Goal: Task Accomplishment & Management: Manage account settings

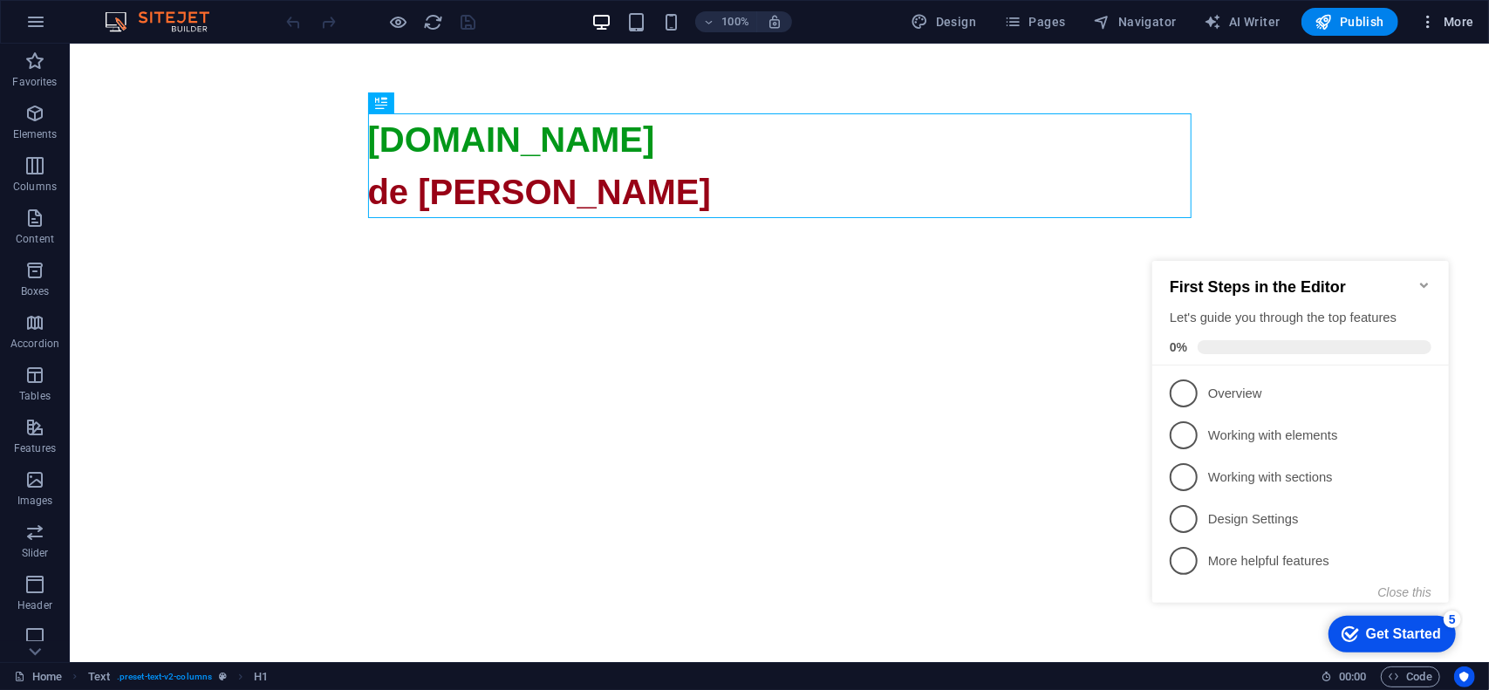
click at [1434, 20] on icon "button" at bounding box center [1428, 21] width 17 height 17
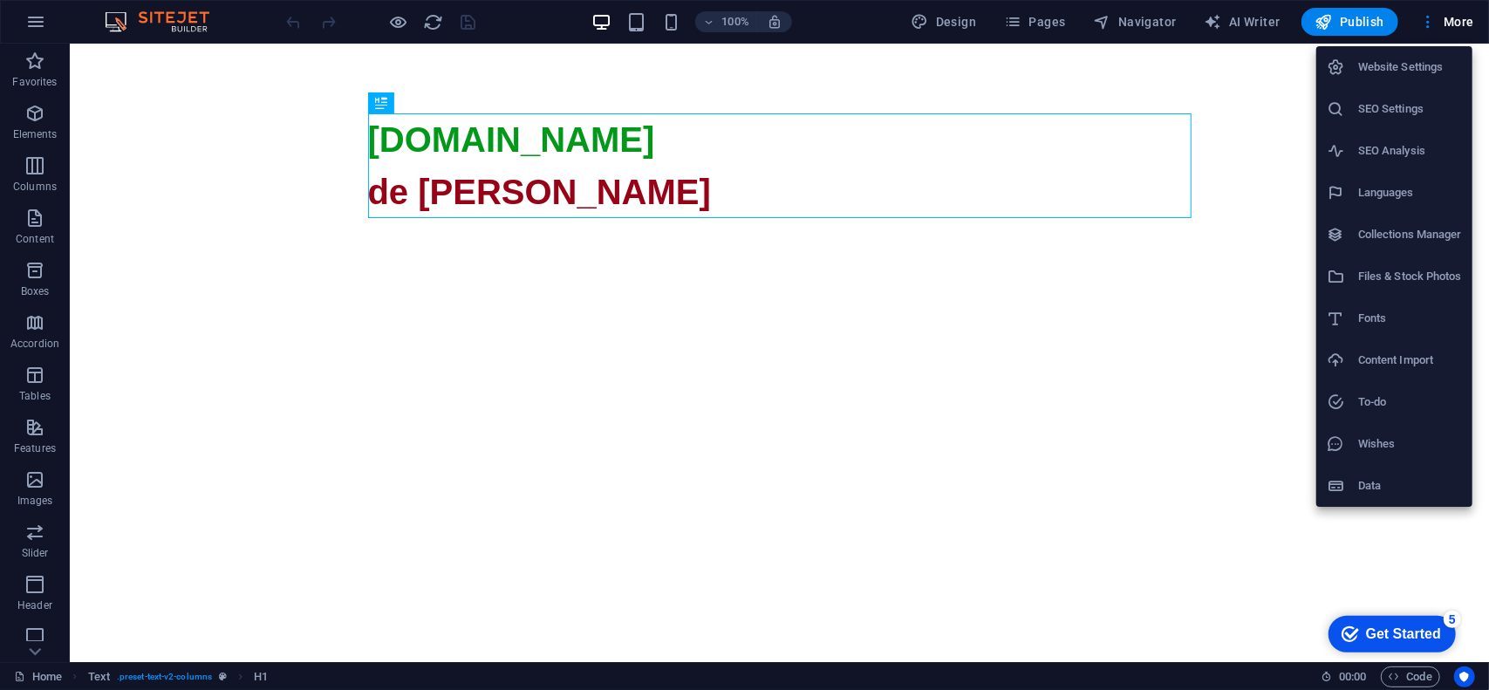
click at [1398, 109] on h6 "SEO Settings" at bounding box center [1411, 109] width 104 height 21
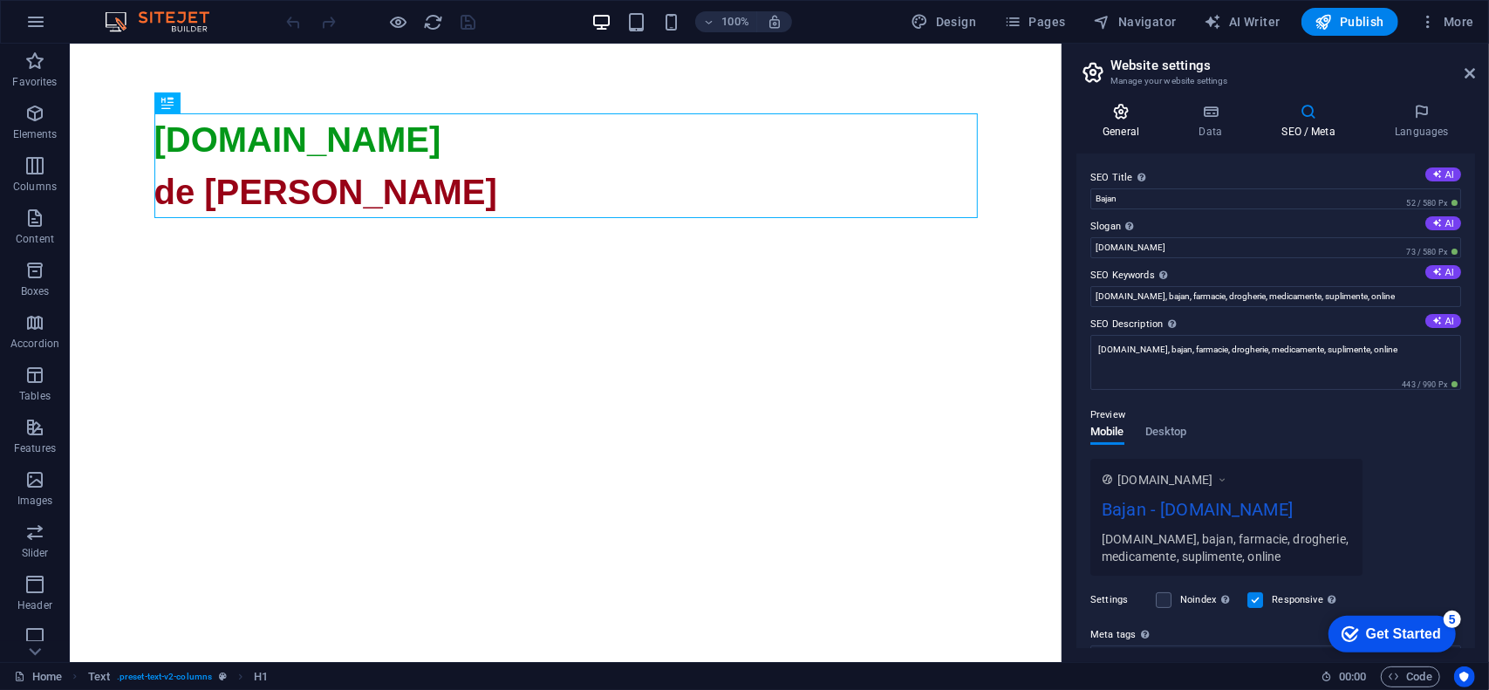
click at [1118, 118] on icon at bounding box center [1121, 111] width 89 height 17
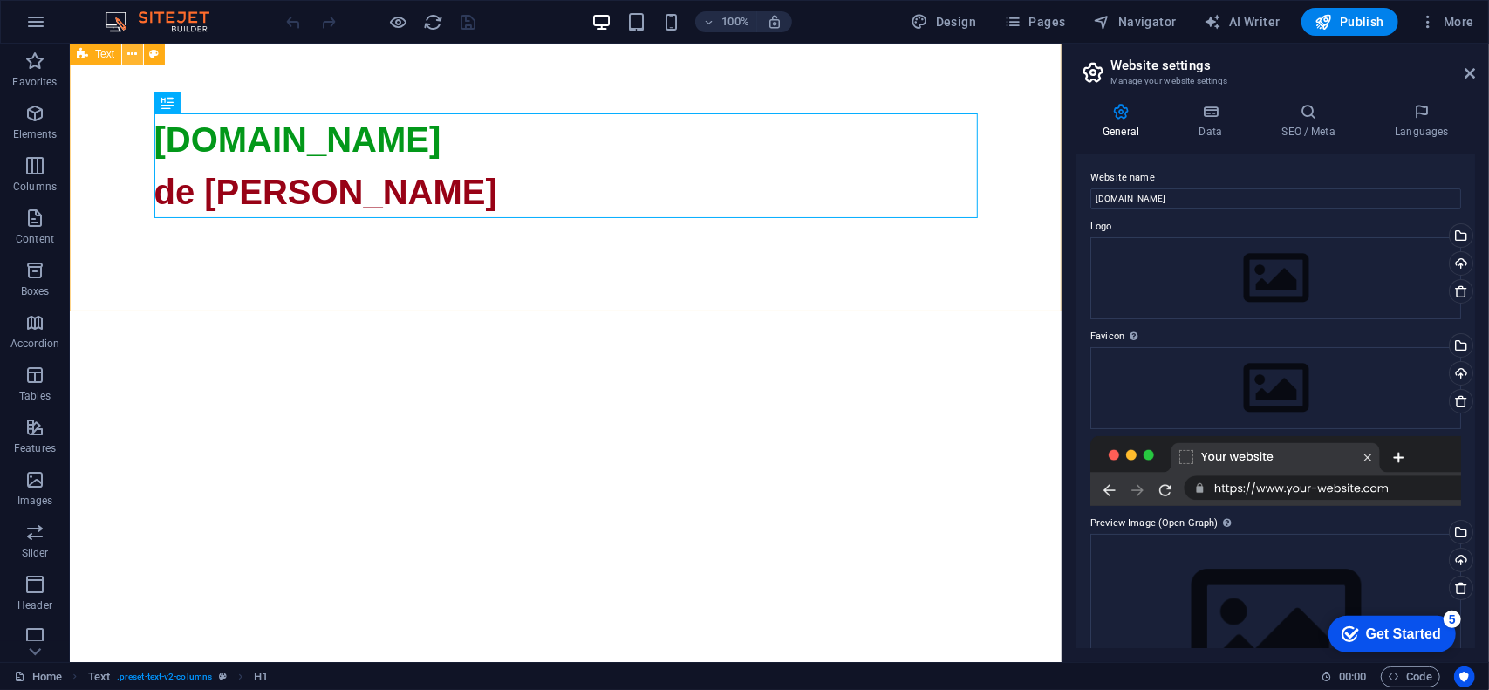
click at [135, 53] on icon at bounding box center [133, 54] width 10 height 18
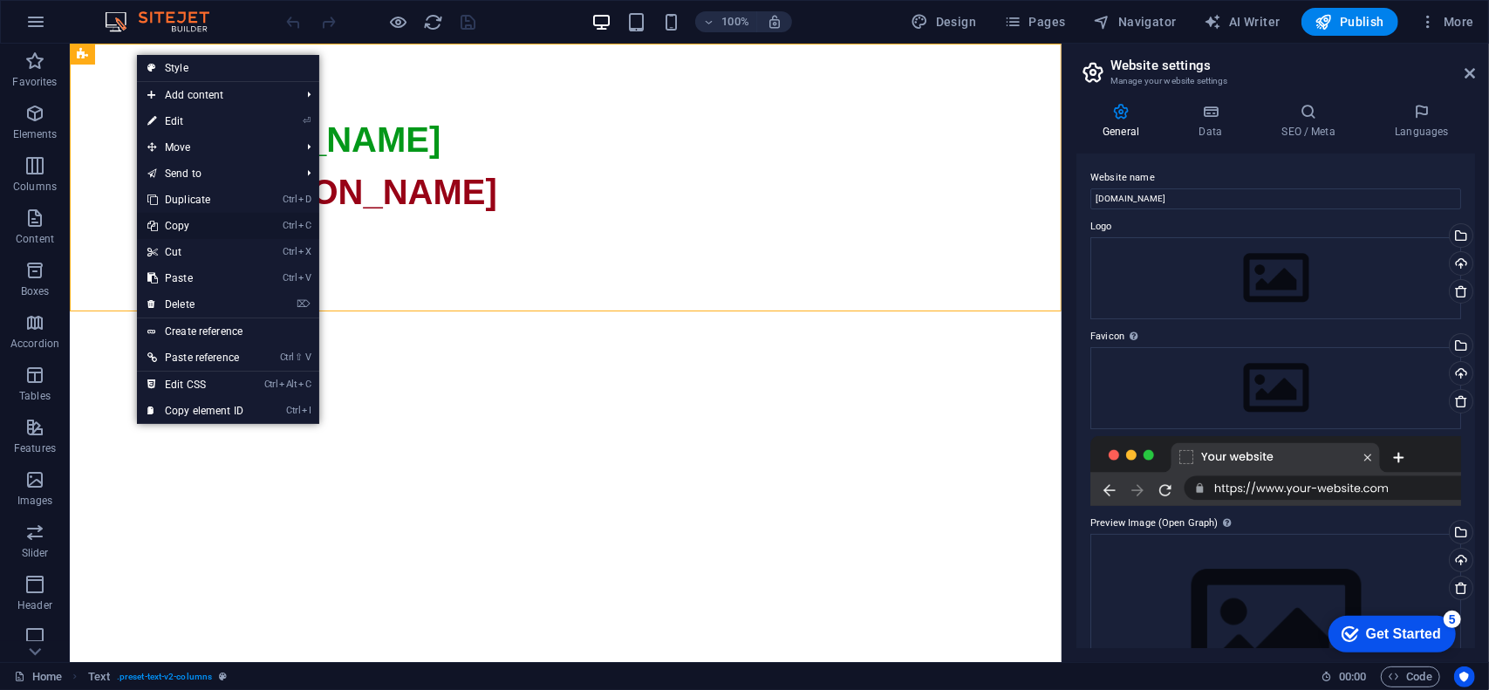
click at [181, 223] on link "Ctrl C Copy" at bounding box center [195, 226] width 117 height 26
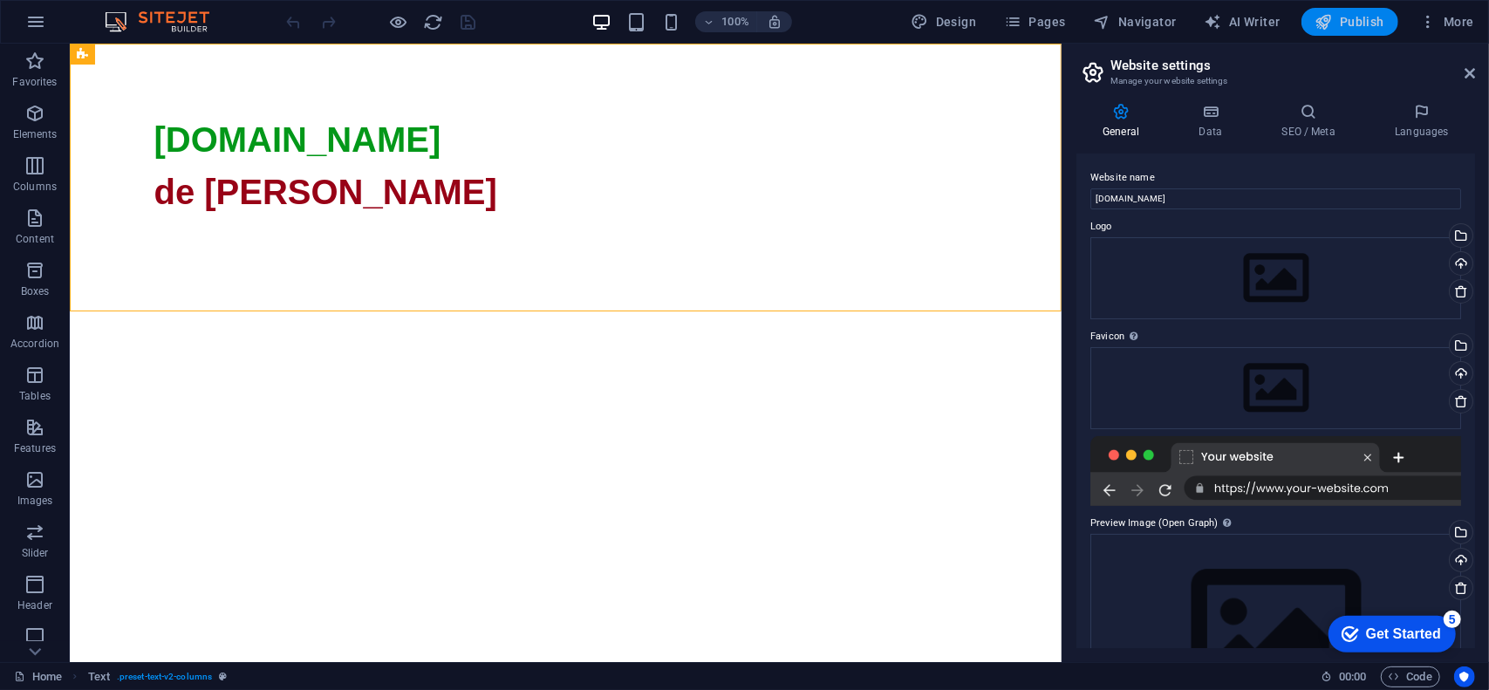
click at [1352, 25] on span "Publish" at bounding box center [1350, 21] width 69 height 17
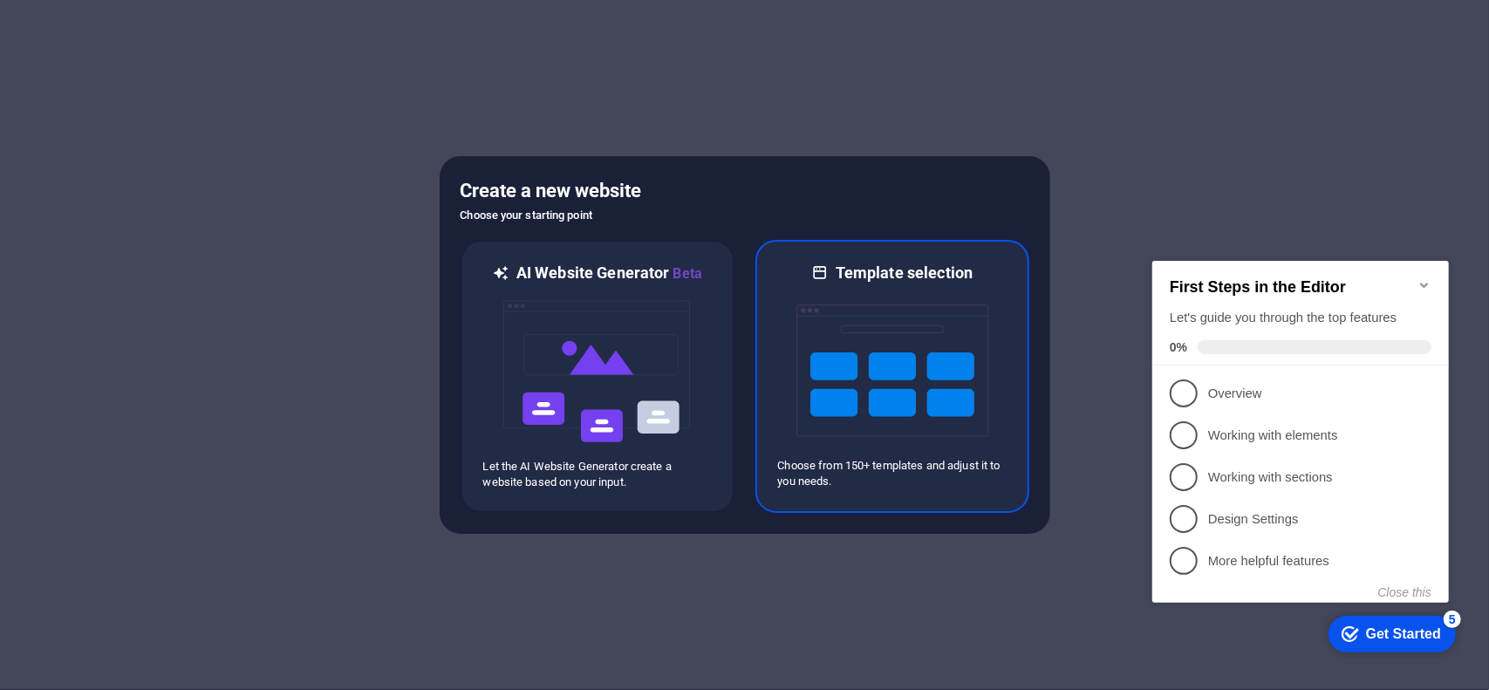
click at [867, 364] on img at bounding box center [893, 371] width 192 height 175
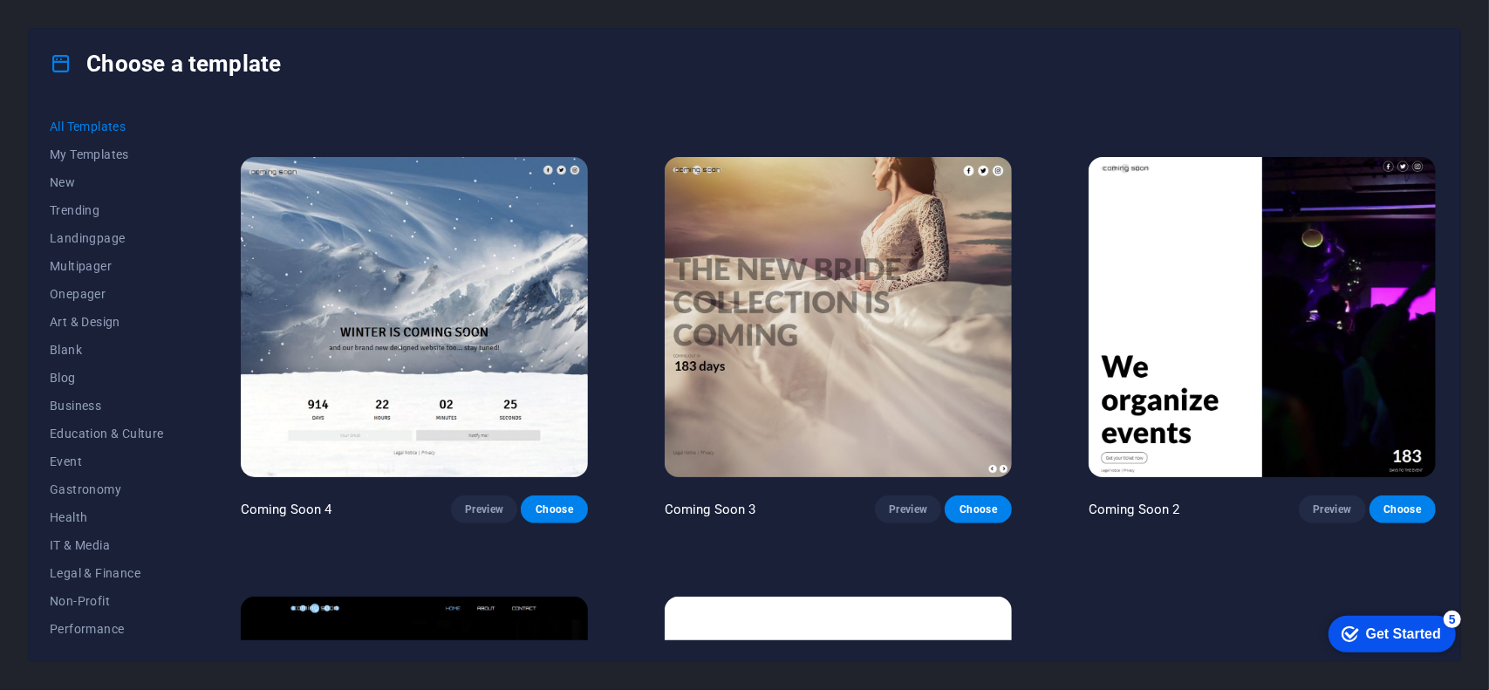
scroll to position [23470, 0]
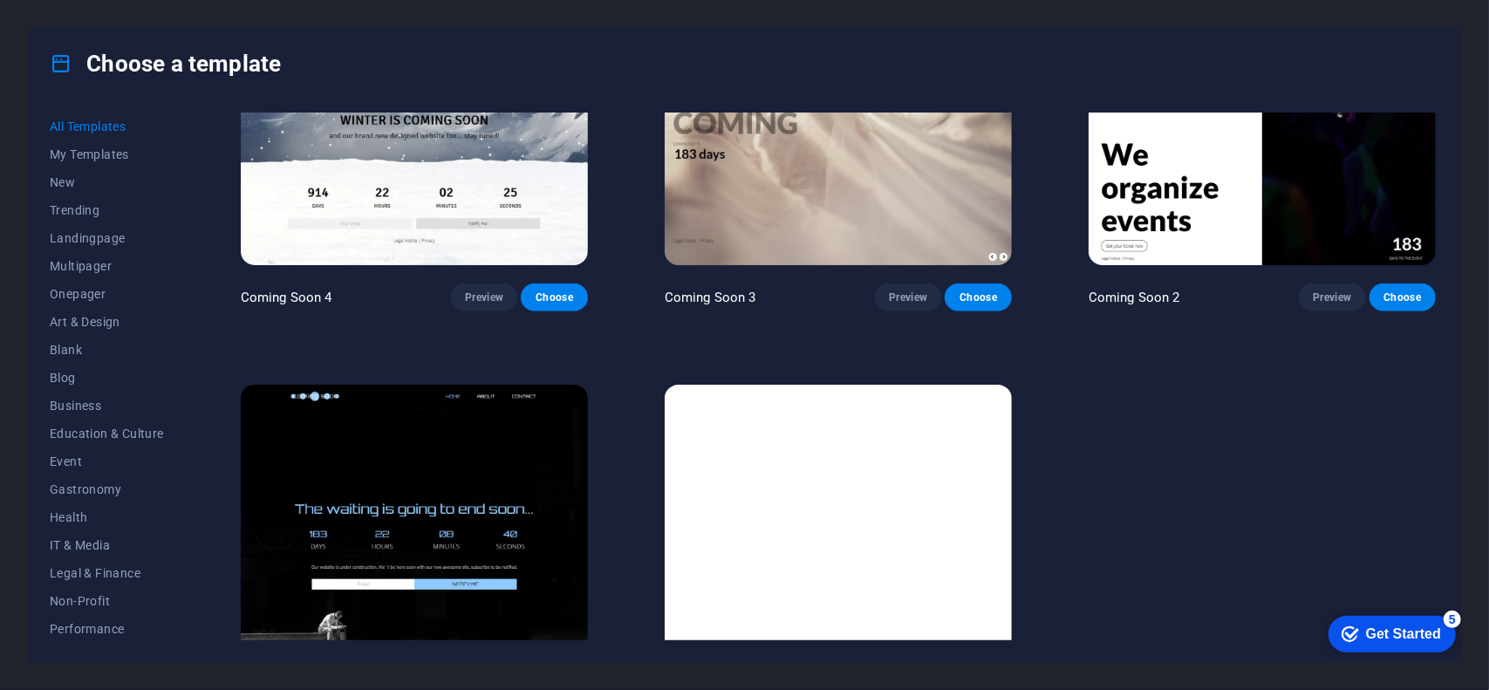
drag, startPoint x: 1439, startPoint y: 118, endPoint x: 89, endPoint y: 2, distance: 1354.8
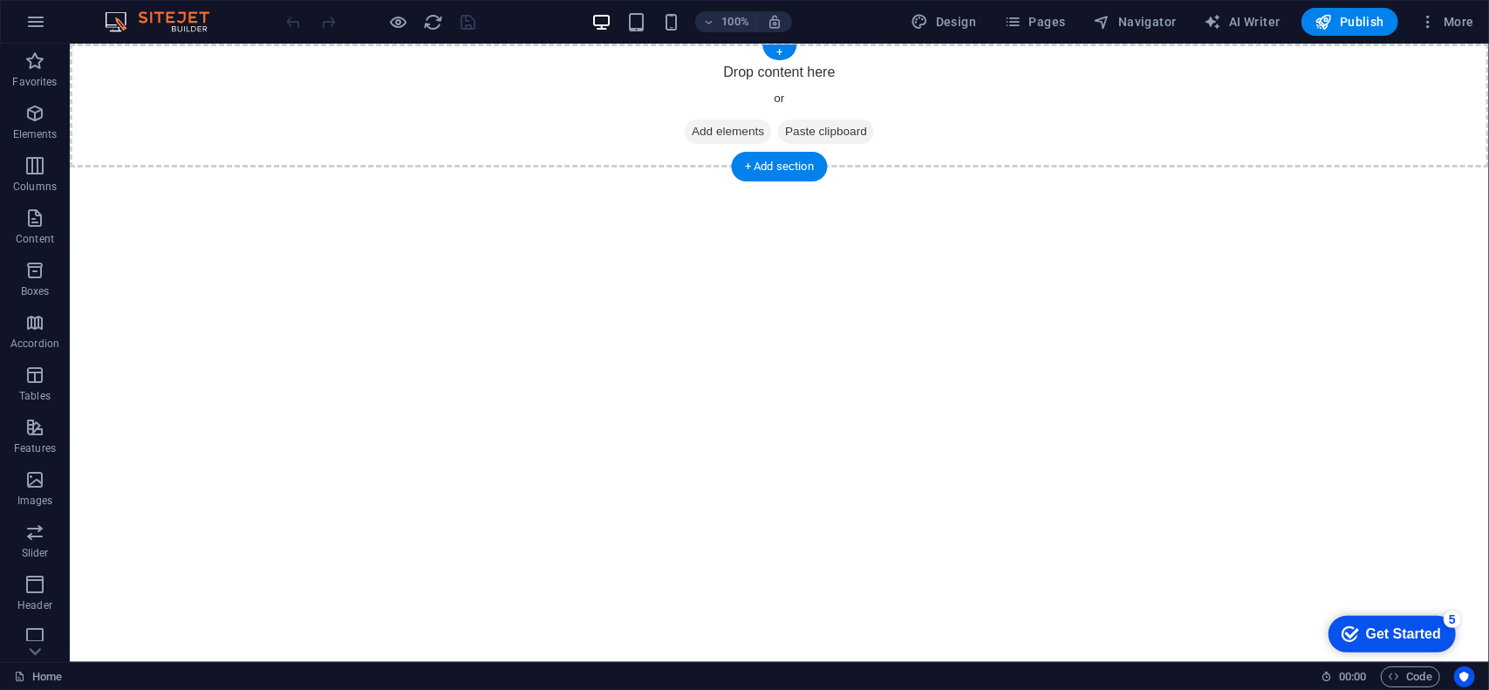
click at [819, 126] on span "Paste clipboard" at bounding box center [825, 131] width 96 height 24
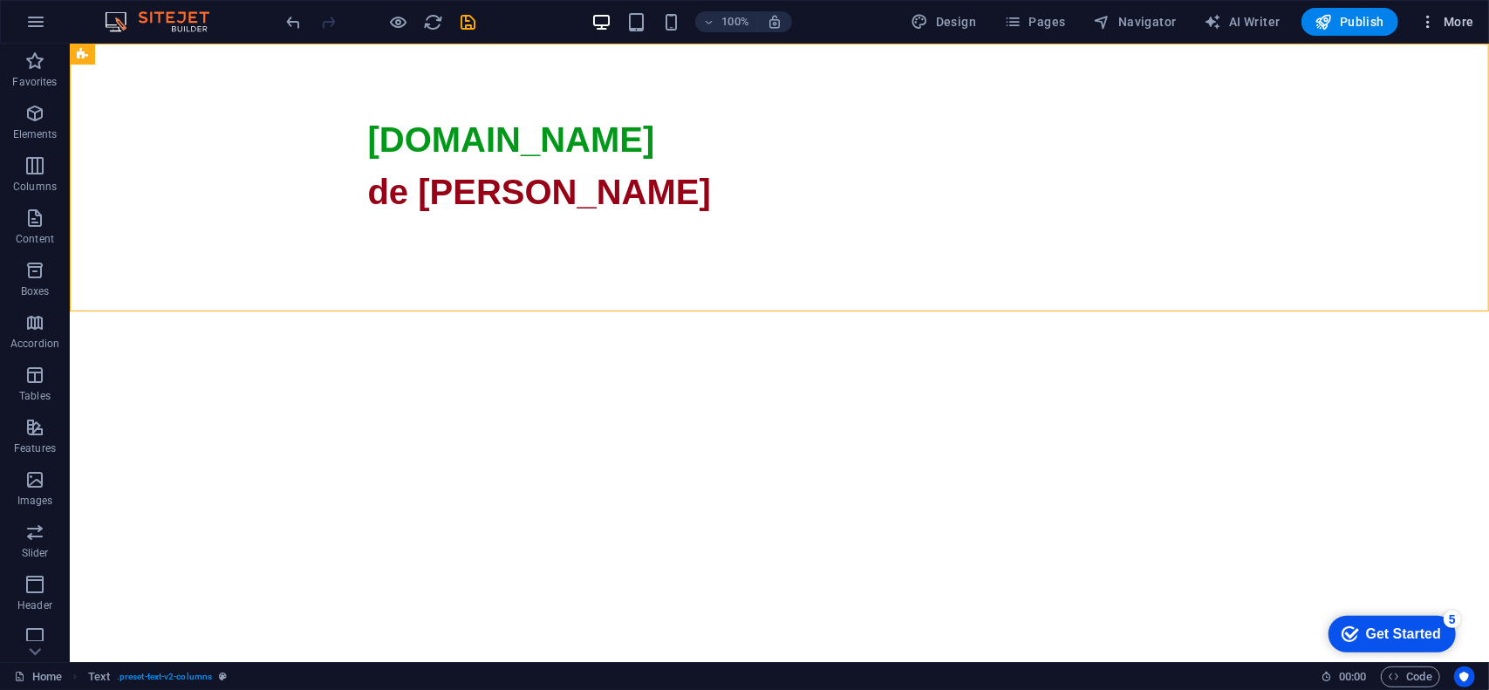
click at [1446, 29] on span "More" at bounding box center [1447, 21] width 55 height 17
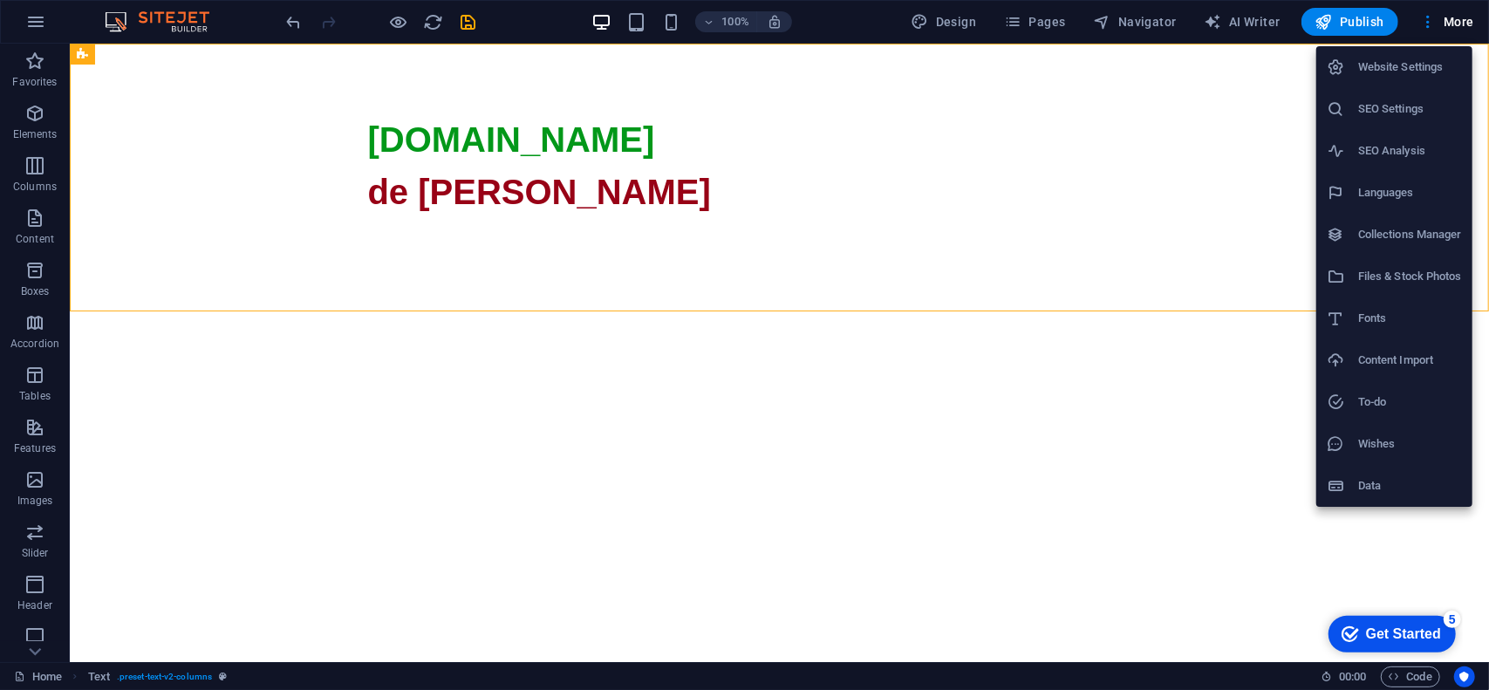
click at [1407, 111] on h6 "SEO Settings" at bounding box center [1411, 109] width 104 height 21
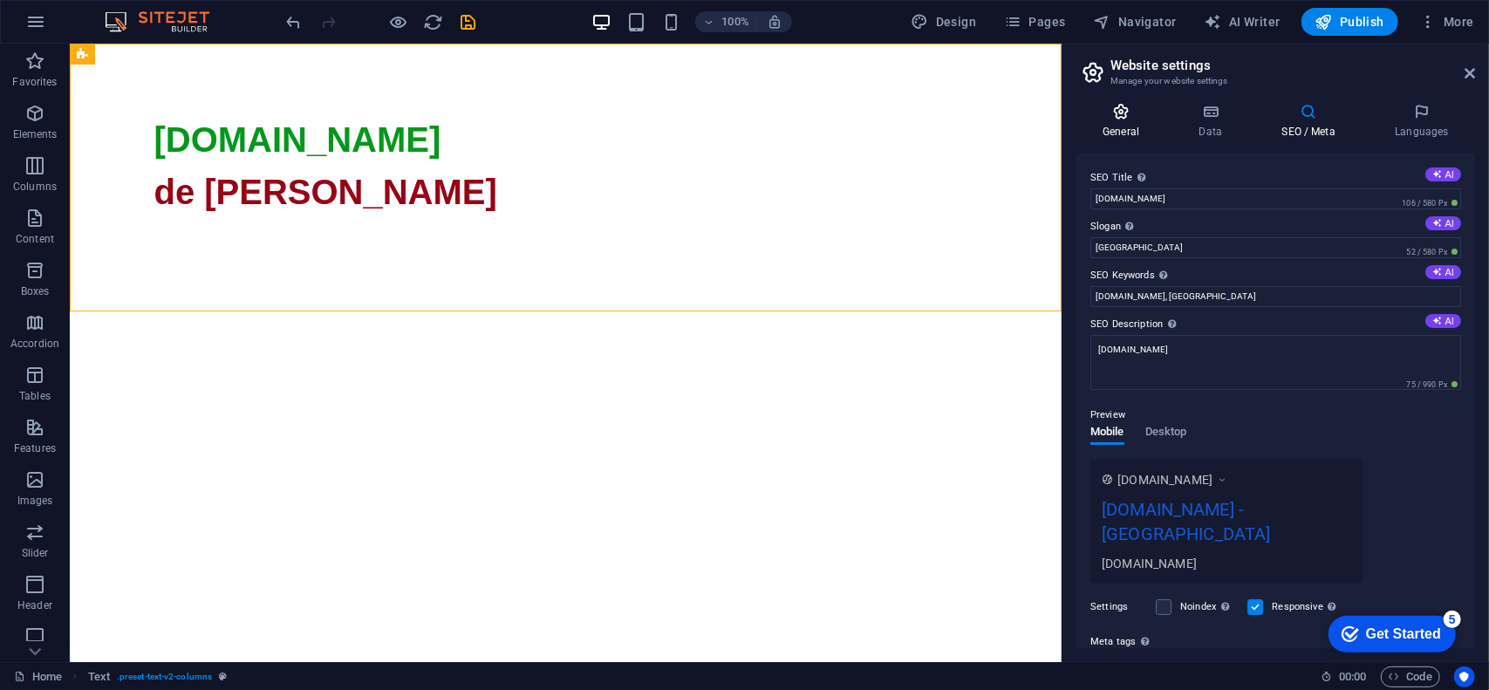
click at [1119, 115] on icon at bounding box center [1121, 111] width 89 height 17
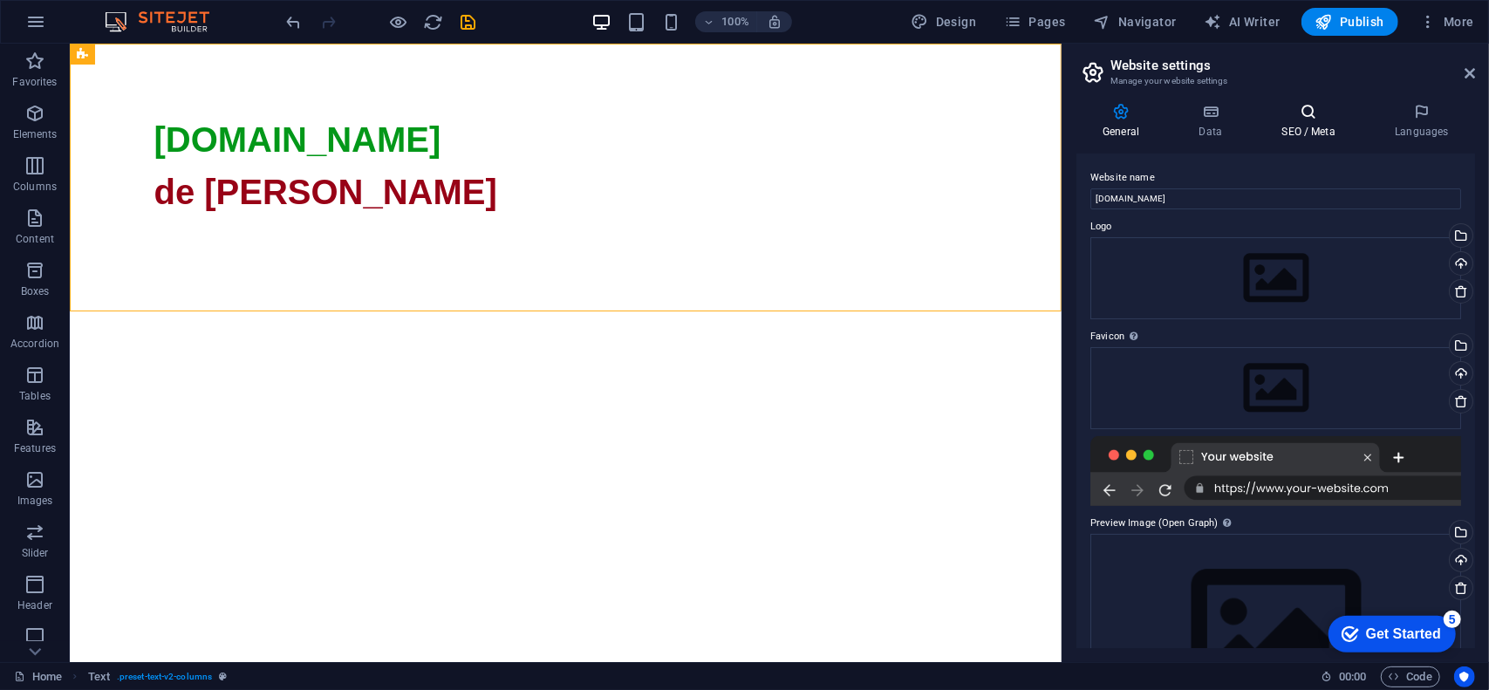
click at [1308, 126] on h4 "SEO / Meta" at bounding box center [1312, 121] width 113 height 37
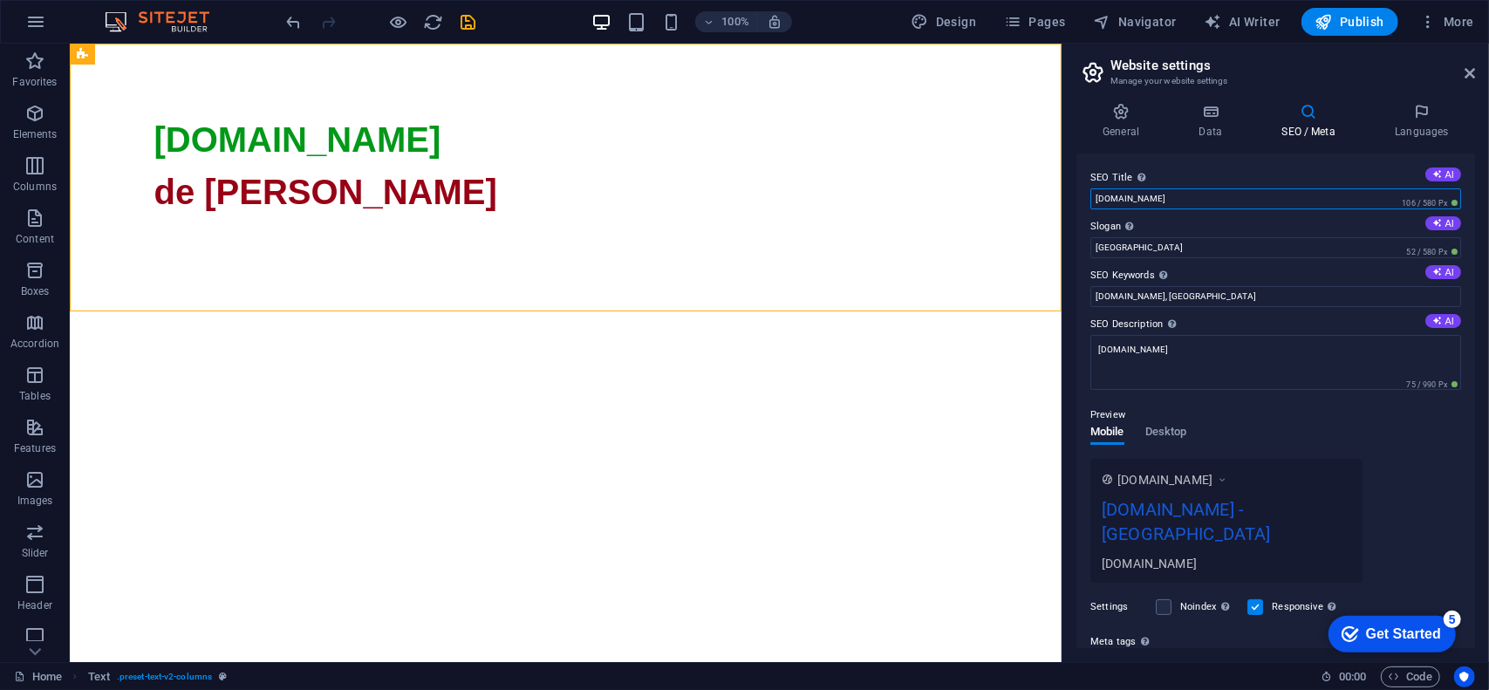
drag, startPoint x: 1155, startPoint y: 195, endPoint x: 1073, endPoint y: 189, distance: 82.2
click at [1073, 189] on div "General Data SEO / Meta Languages Website name [DOMAIN_NAME] Logo Drag files he…" at bounding box center [1276, 375] width 427 height 573
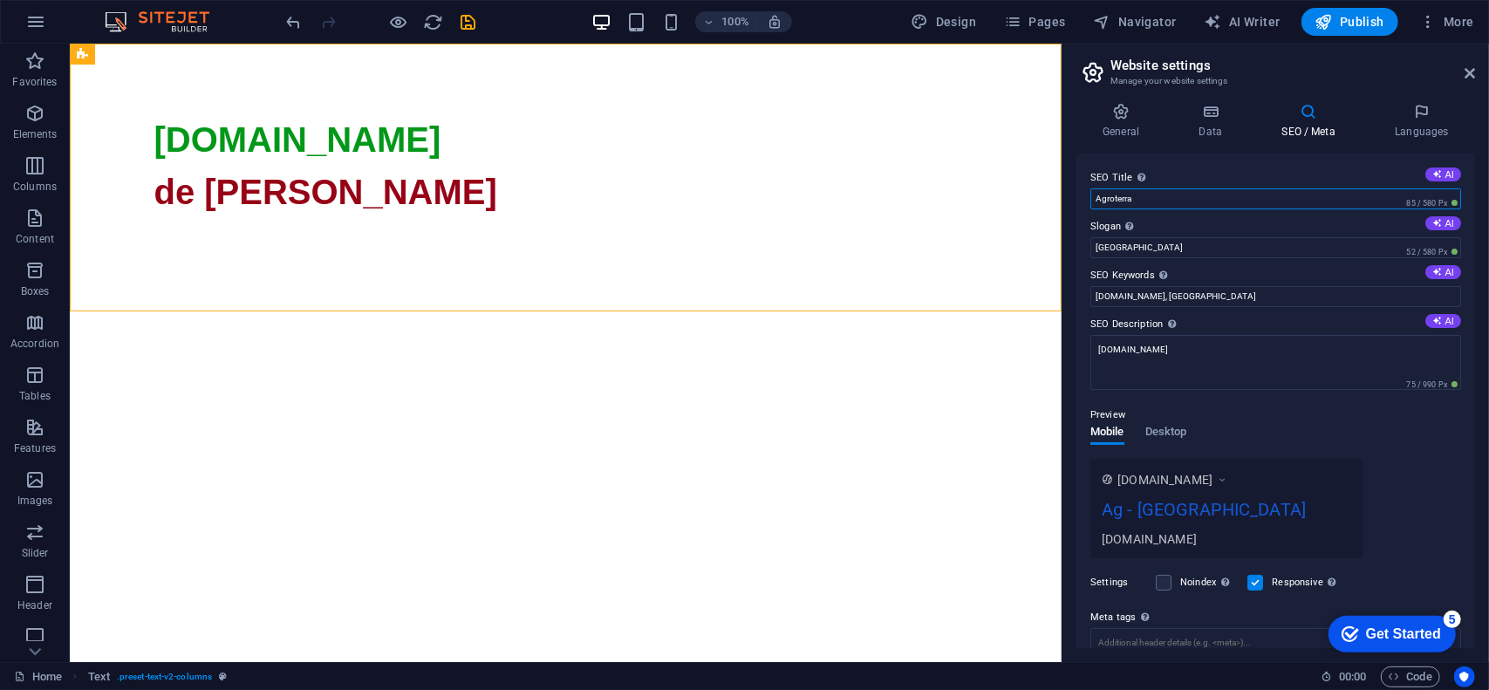
type input "Agroterra"
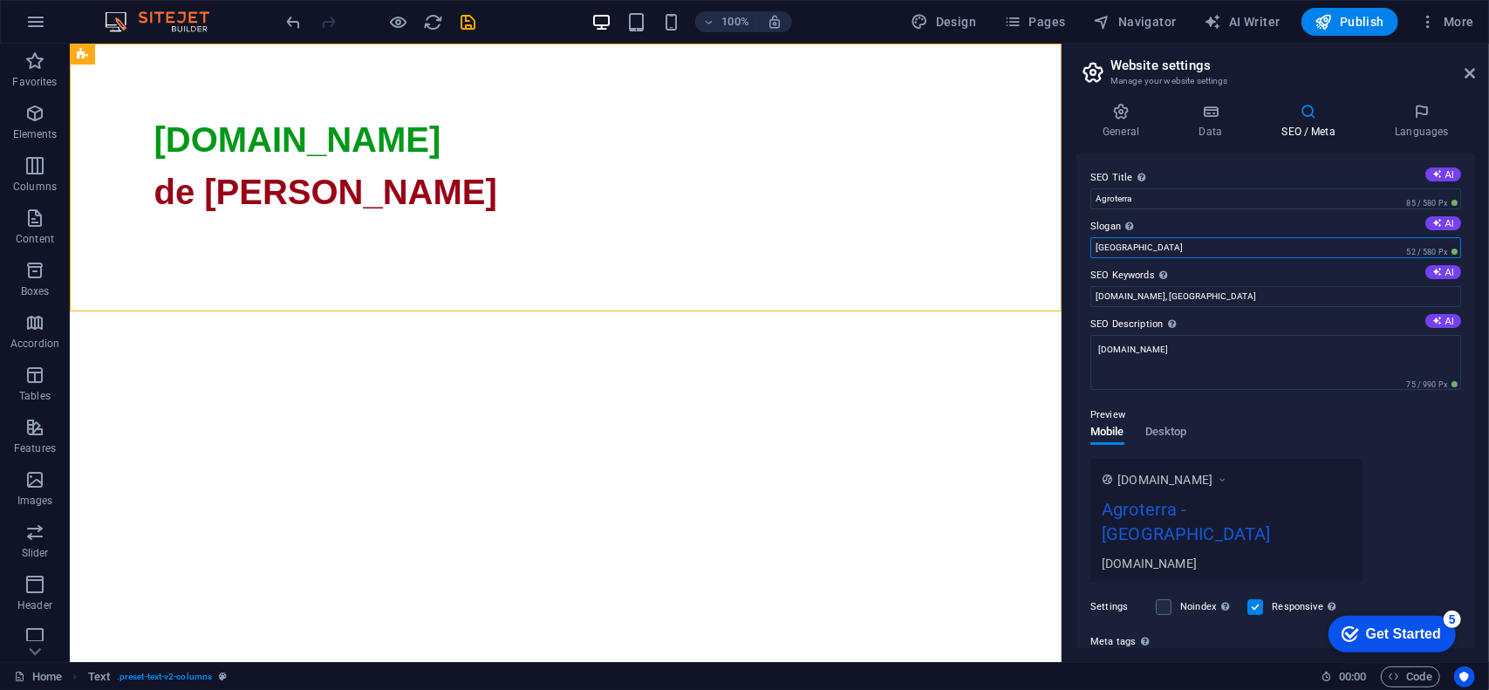
click at [1134, 249] on input "[GEOGRAPHIC_DATA]" at bounding box center [1276, 247] width 371 height 21
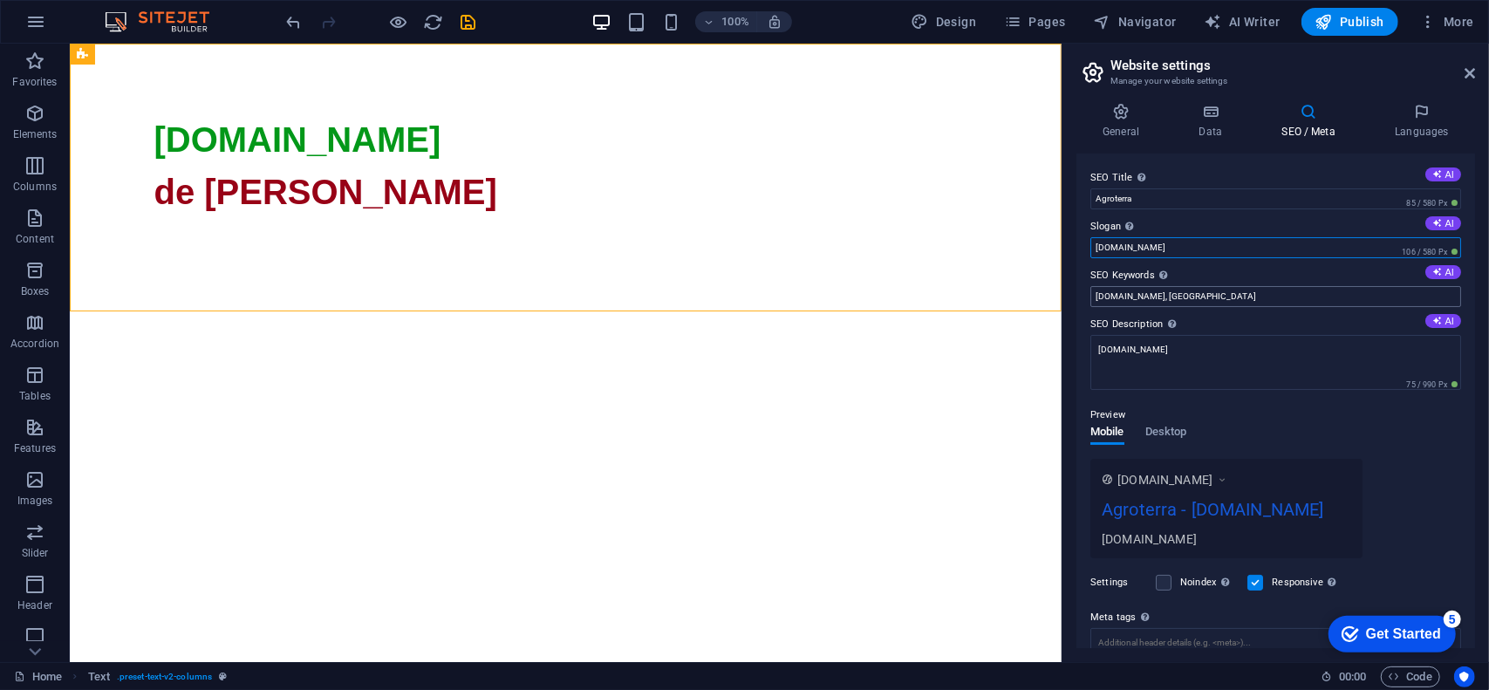
type input "[DOMAIN_NAME]"
drag, startPoint x: 1165, startPoint y: 296, endPoint x: 1206, endPoint y: 301, distance: 41.3
click at [1200, 298] on input "[DOMAIN_NAME], [GEOGRAPHIC_DATA]" at bounding box center [1276, 296] width 371 height 21
click at [1346, 291] on input "[DOMAIN_NAME], agroterra, cereale, agricultura, grau, orz, rapita" at bounding box center [1276, 296] width 371 height 21
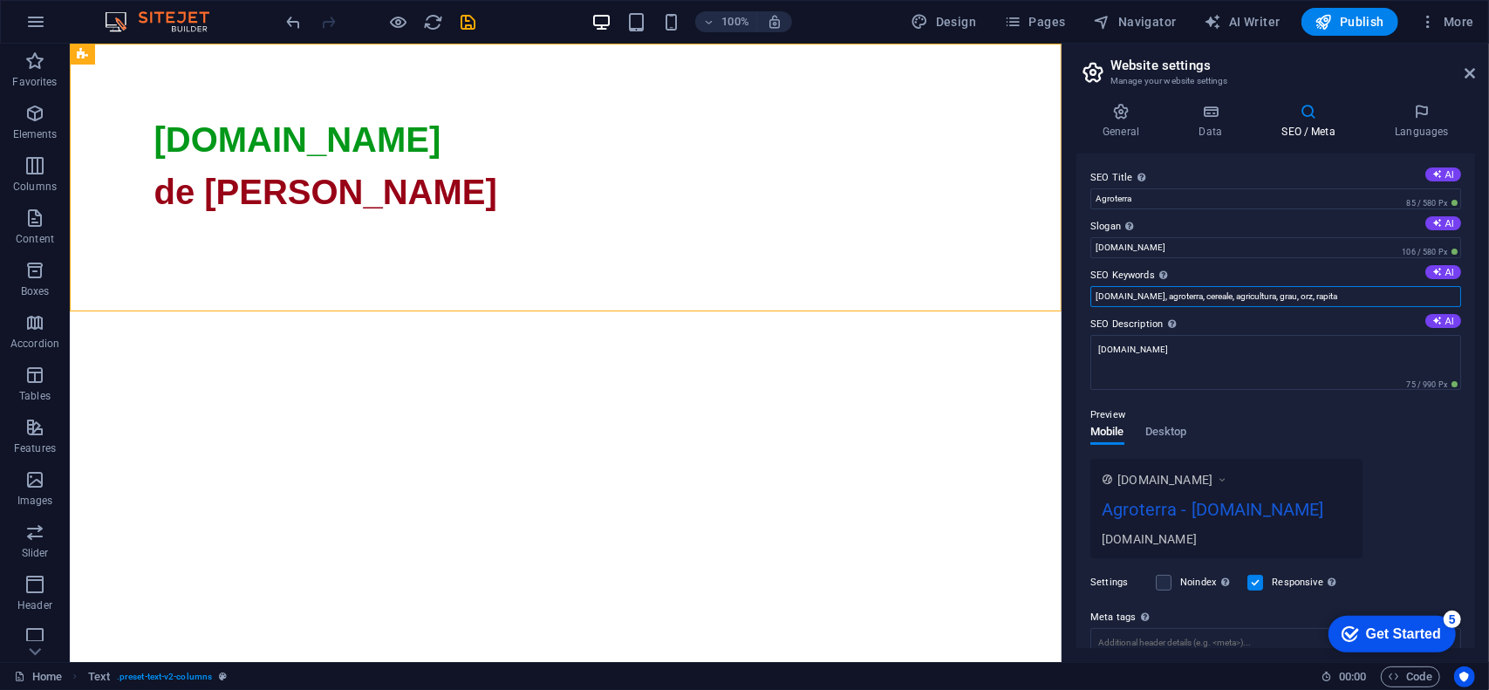
click at [1346, 291] on input "[DOMAIN_NAME], agroterra, cereale, agricultura, grau, orz, rapita" at bounding box center [1276, 296] width 371 height 21
type input "[DOMAIN_NAME], agroterra, cereale, agricultura, grau, orz, rapita"
click at [1268, 359] on textarea "[DOMAIN_NAME]" at bounding box center [1276, 362] width 371 height 55
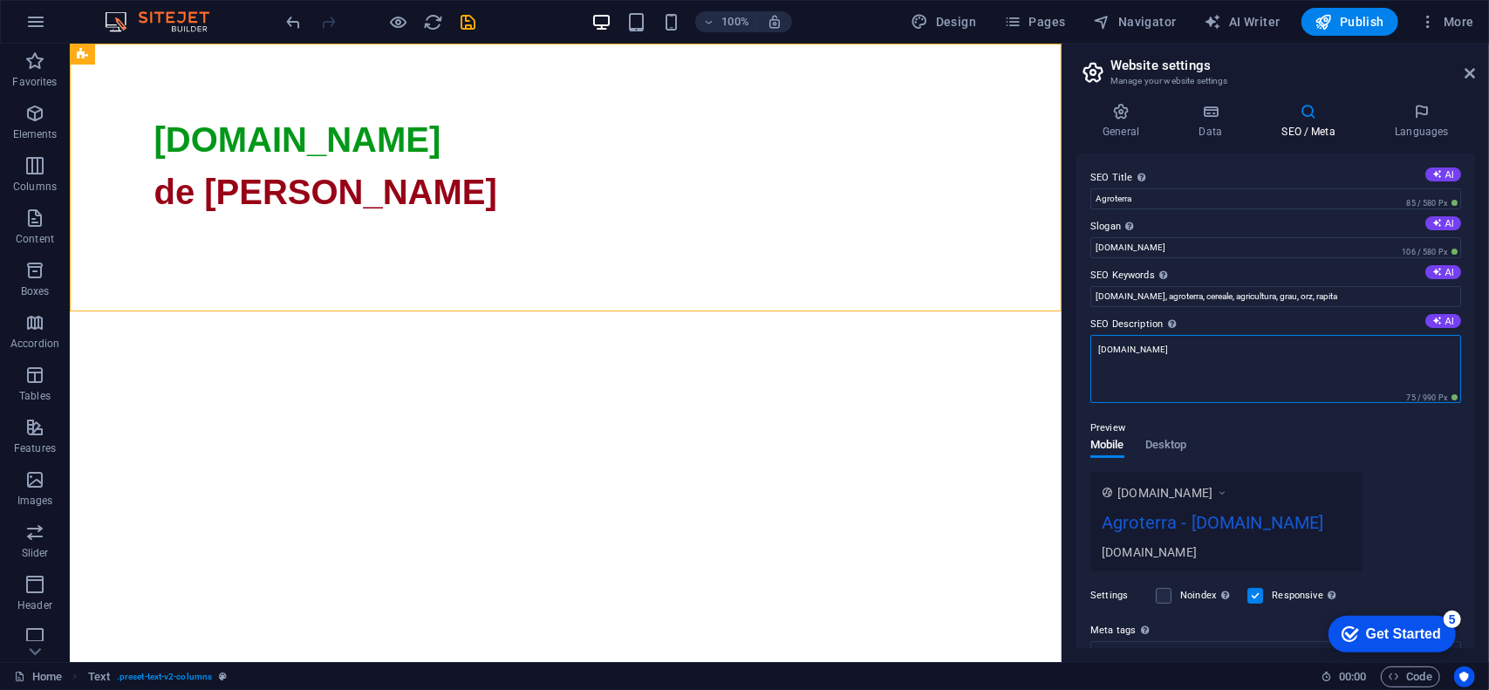
click at [1268, 359] on textarea "[DOMAIN_NAME]" at bounding box center [1276, 369] width 371 height 68
paste textarea ", agroterra, cereale, agricultura, grau, orz, rapita"
click at [1351, 339] on textarea "[DOMAIN_NAME], agroterra, cereale, agricultura, grau, orz, rapita" at bounding box center [1276, 369] width 371 height 68
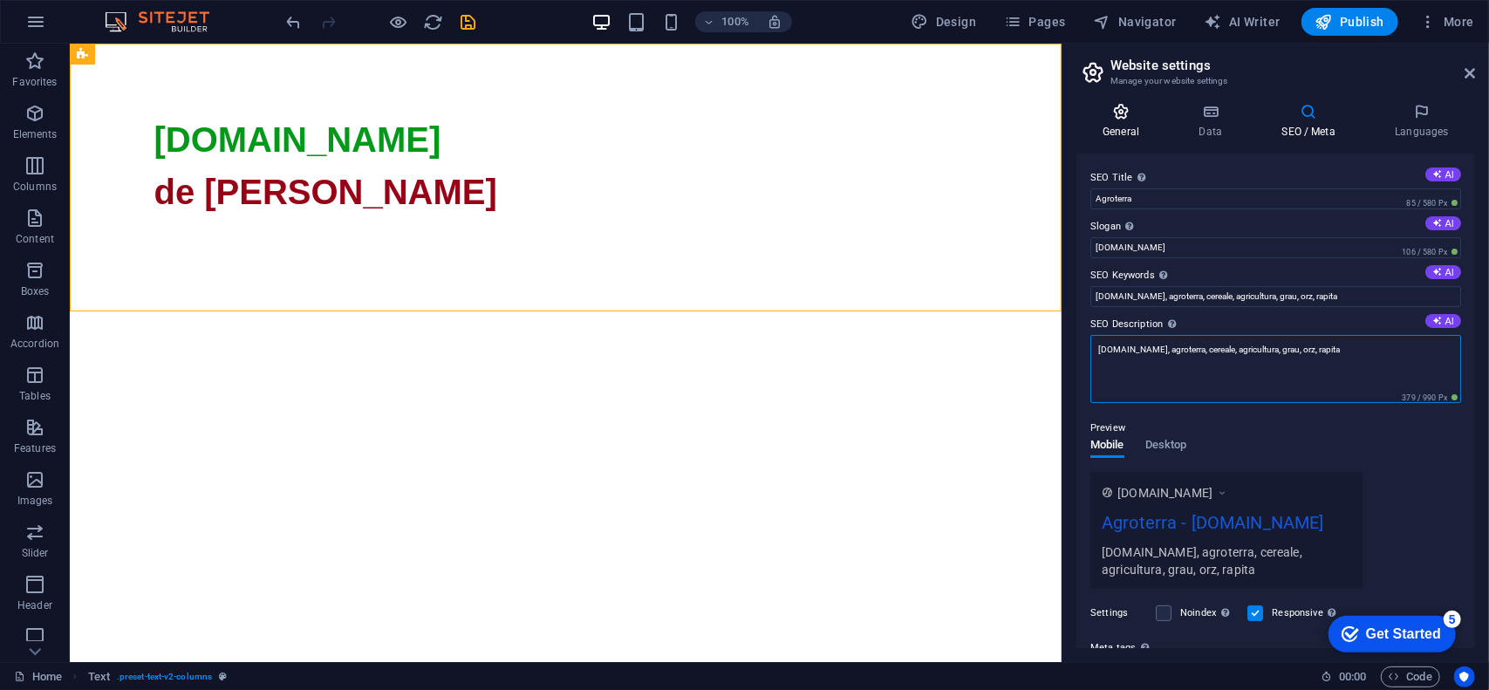
type textarea "[DOMAIN_NAME], agroterra, cereale, agricultura, grau, orz, rapita"
click at [1119, 127] on h4 "General" at bounding box center [1125, 121] width 96 height 37
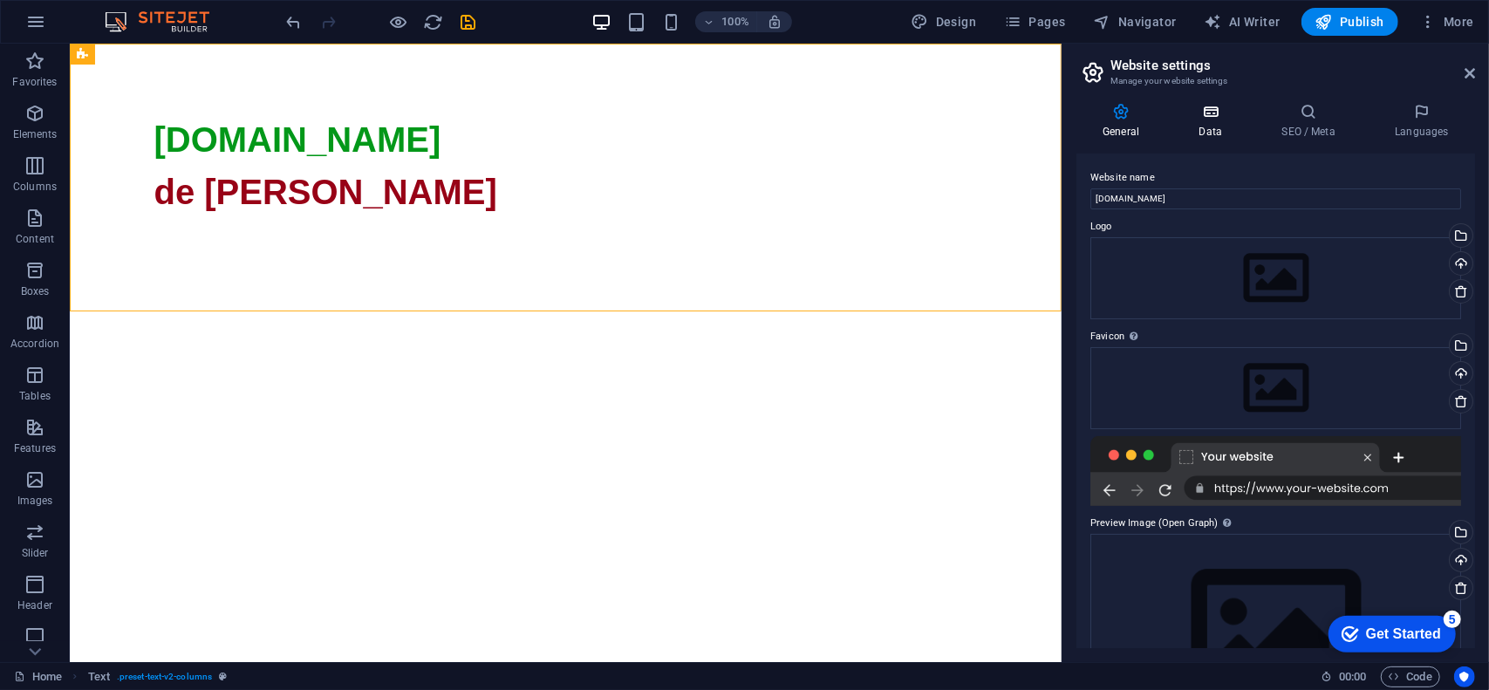
click at [1219, 116] on icon at bounding box center [1211, 111] width 76 height 17
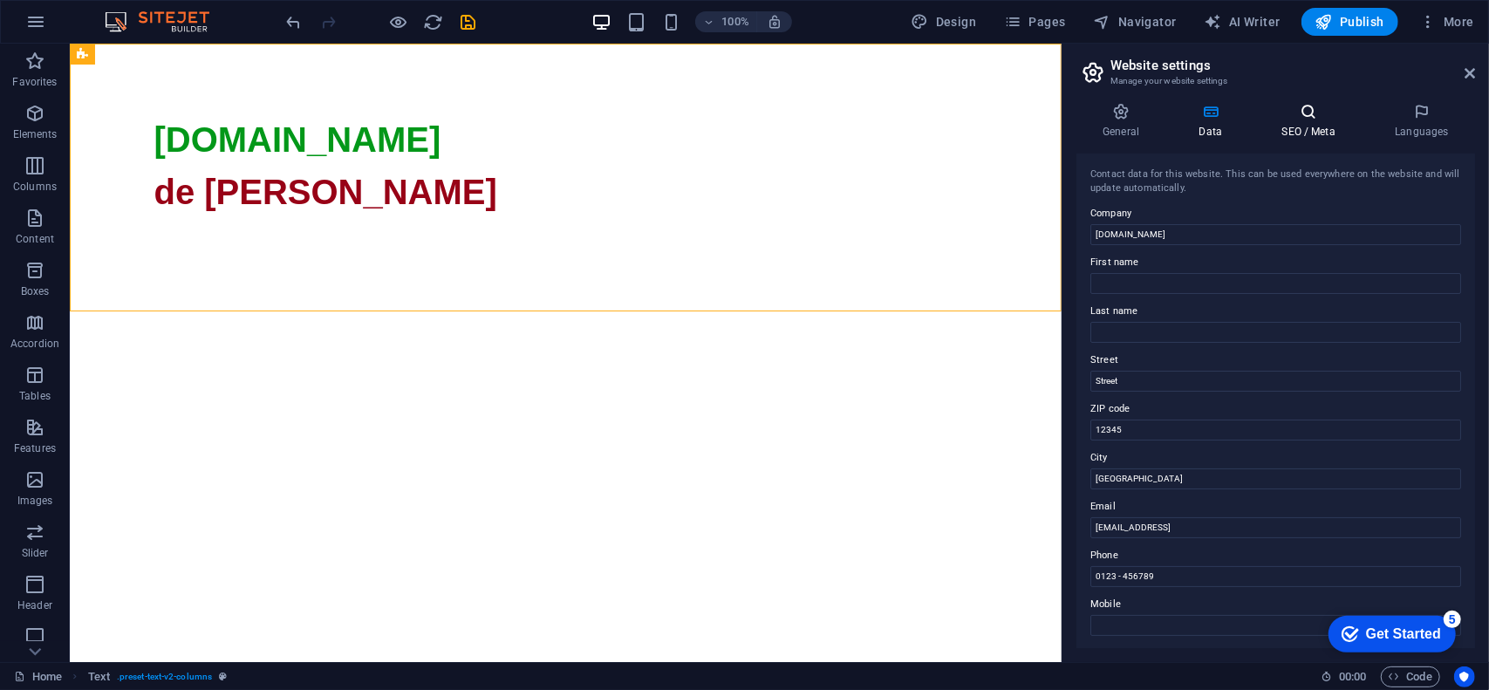
click at [1293, 115] on icon at bounding box center [1309, 111] width 106 height 17
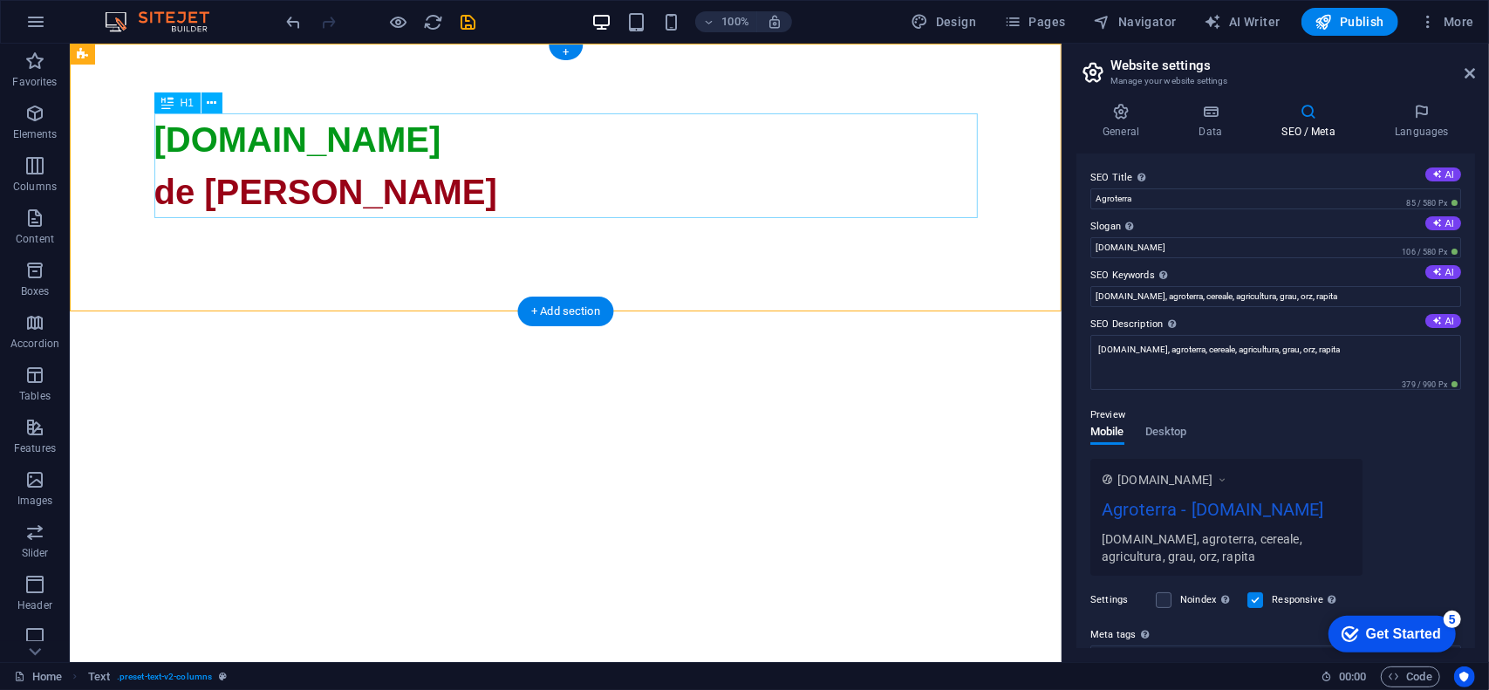
click at [280, 140] on div "[DOMAIN_NAME] de vanzare" at bounding box center [566, 584] width 824 height 942
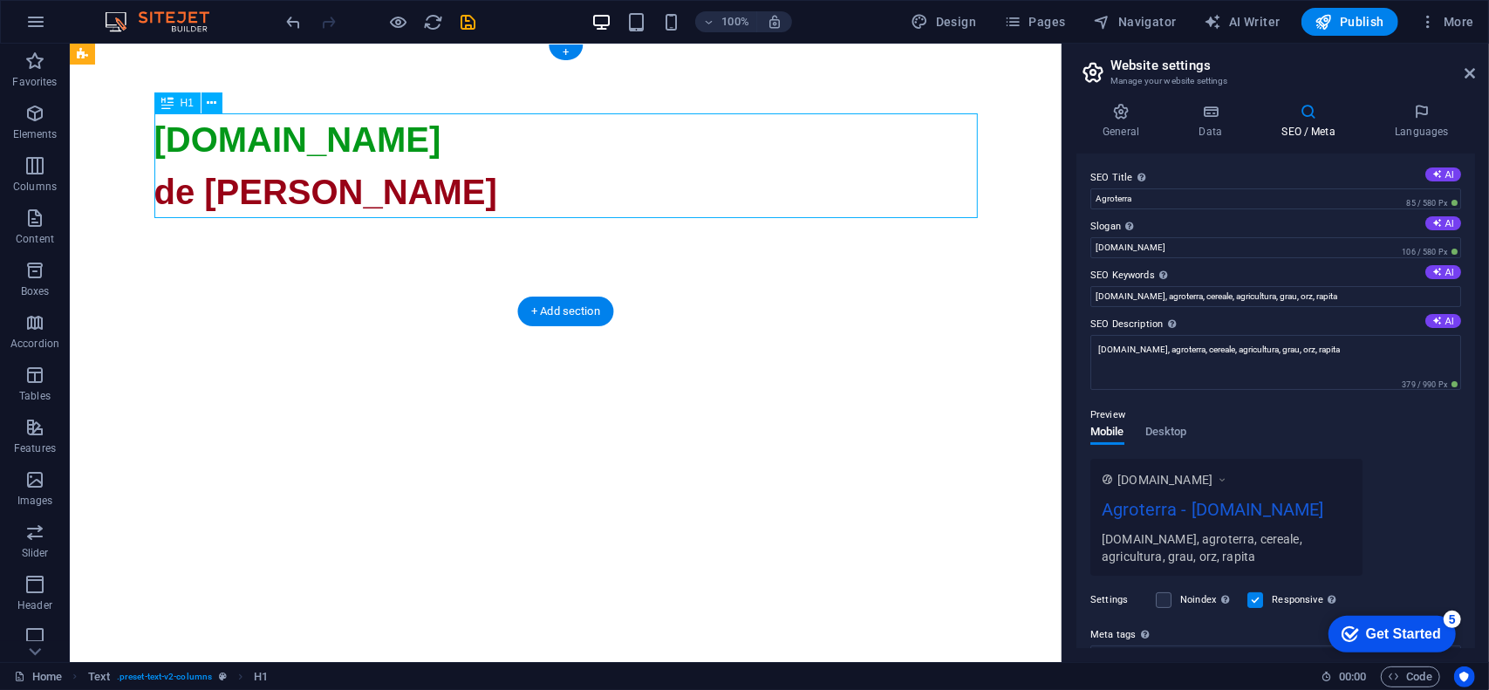
click at [226, 143] on div "[DOMAIN_NAME] de vanzare" at bounding box center [566, 584] width 824 height 942
click at [214, 100] on icon at bounding box center [213, 103] width 10 height 18
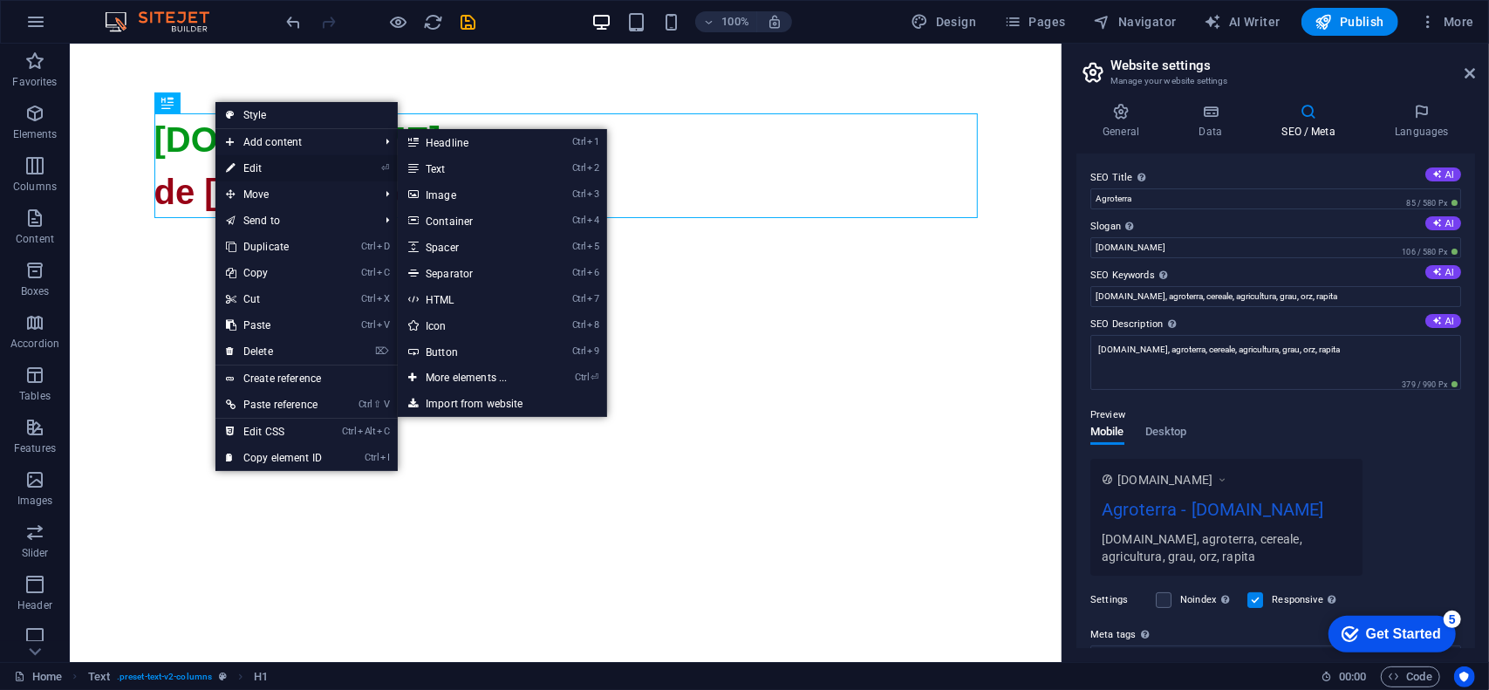
click at [264, 167] on link "⏎ Edit" at bounding box center [274, 168] width 117 height 26
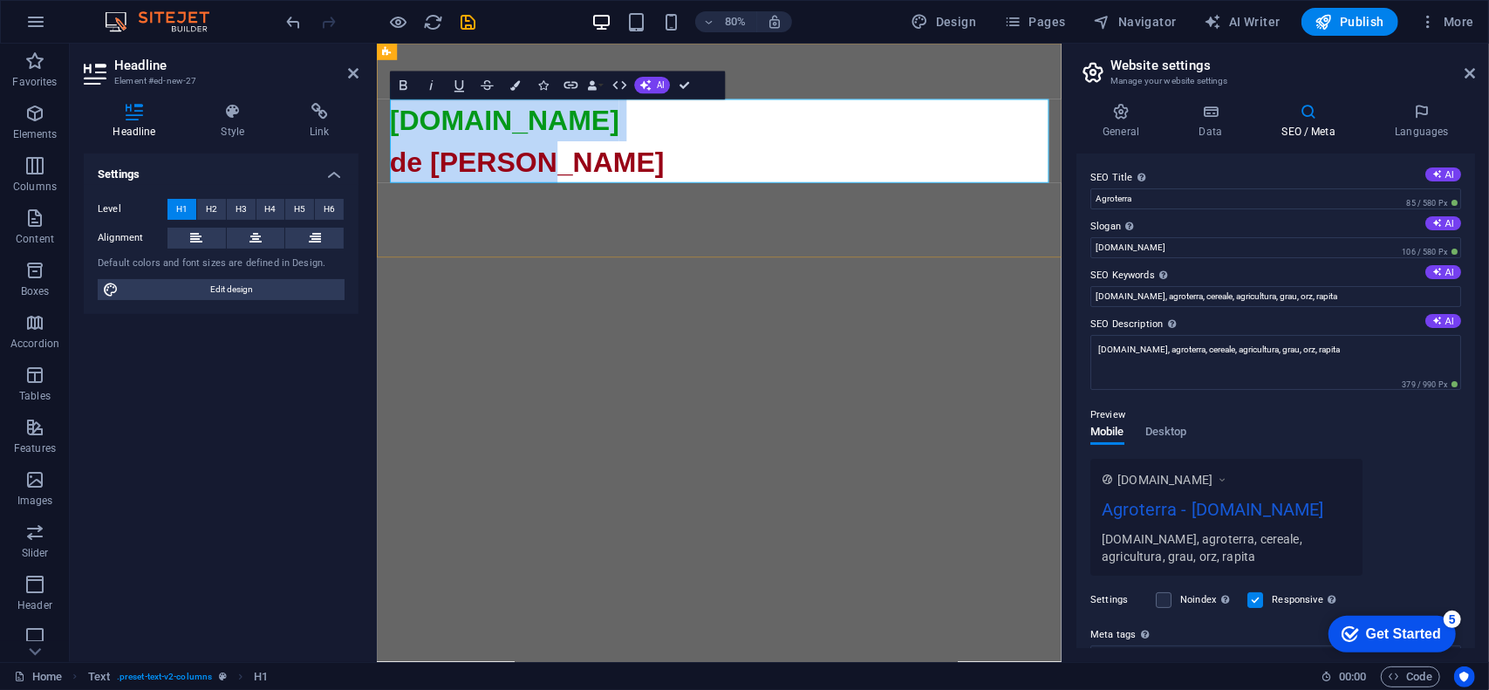
click at [505, 155] on span "[DOMAIN_NAME]" at bounding box center [536, 139] width 287 height 38
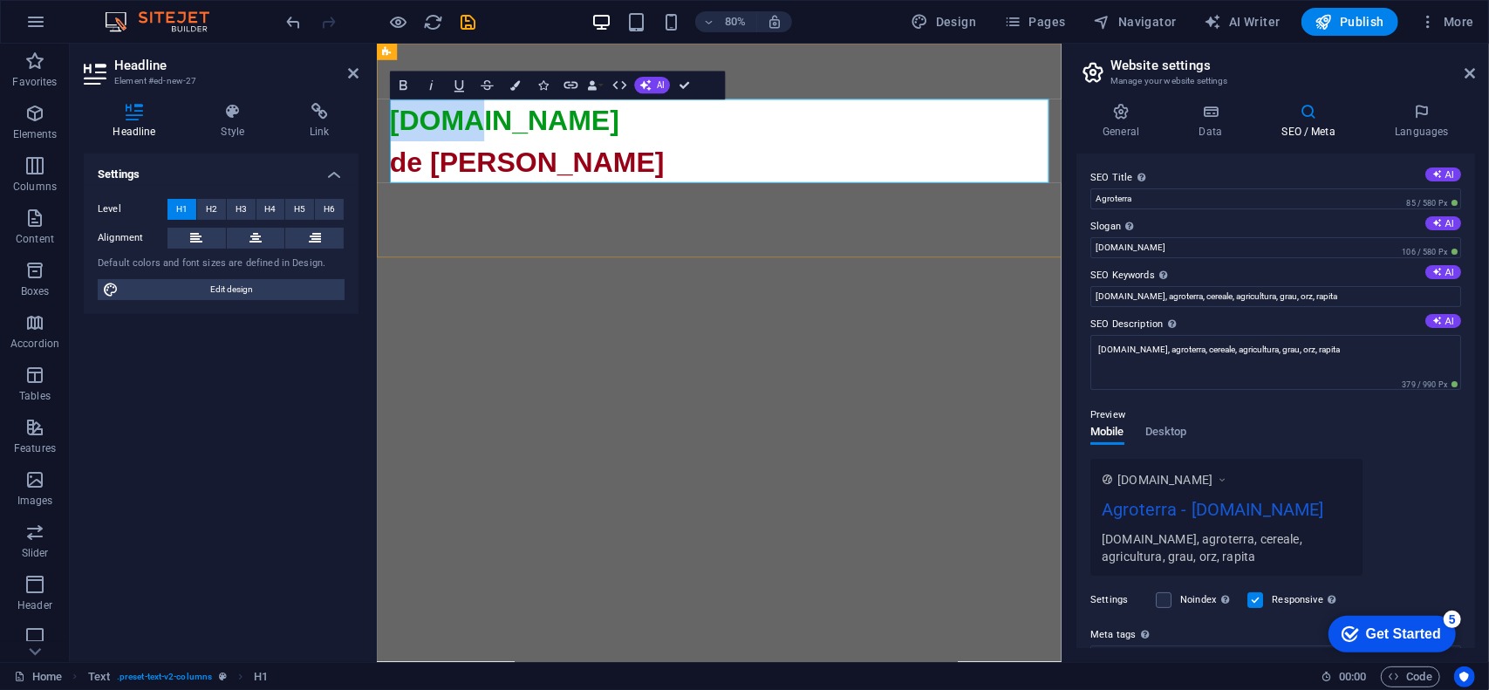
drag, startPoint x: 478, startPoint y: 141, endPoint x: 397, endPoint y: 140, distance: 81.2
click at [397, 140] on span "[DOMAIN_NAME]" at bounding box center [536, 139] width 287 height 38
click at [609, 191] on h1 "[DOMAIN_NAME] de vanzare" at bounding box center [805, 584] width 824 height 942
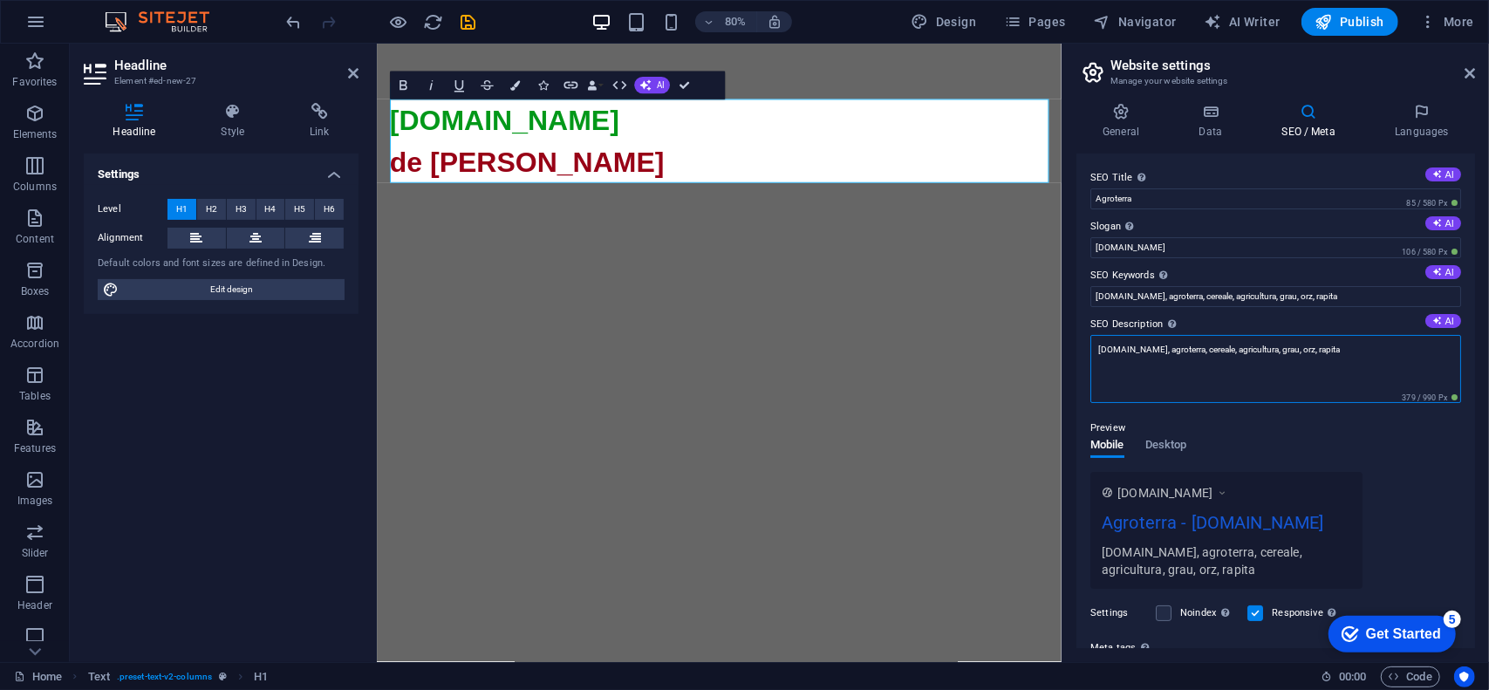
click at [1354, 347] on textarea "[DOMAIN_NAME], agroterra, cereale, agricultura, grau, orz, rapita" at bounding box center [1276, 369] width 371 height 68
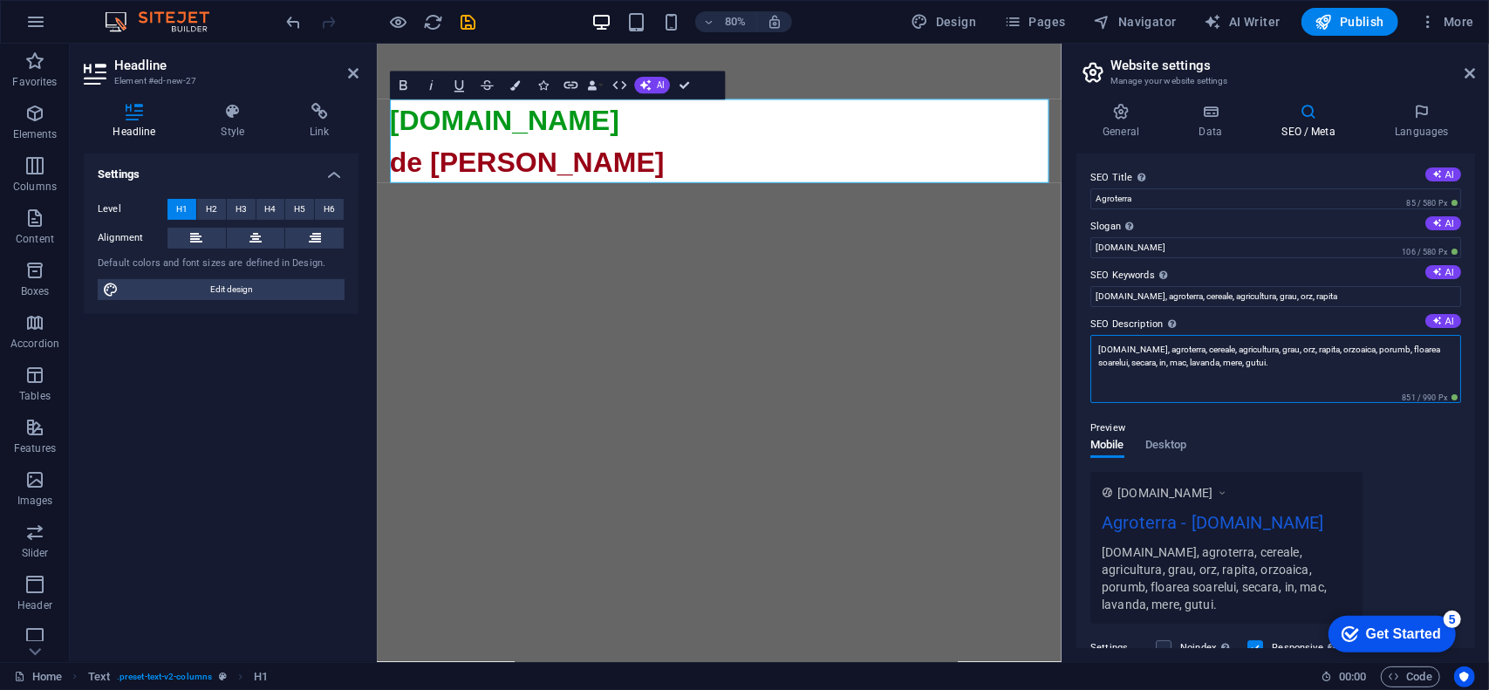
click at [1289, 366] on textarea "[DOMAIN_NAME], agroterra, cereale, agricultura, grau, orz, rapita, orzoaica, po…" at bounding box center [1276, 369] width 371 height 68
type textarea "[DOMAIN_NAME], agroterra, cereale, agricultura, grau, orz, rapita, orzoaica, po…"
click at [1297, 300] on input "[DOMAIN_NAME], agroterra, cereale, agricultura, grau, orz, rapita" at bounding box center [1276, 296] width 371 height 21
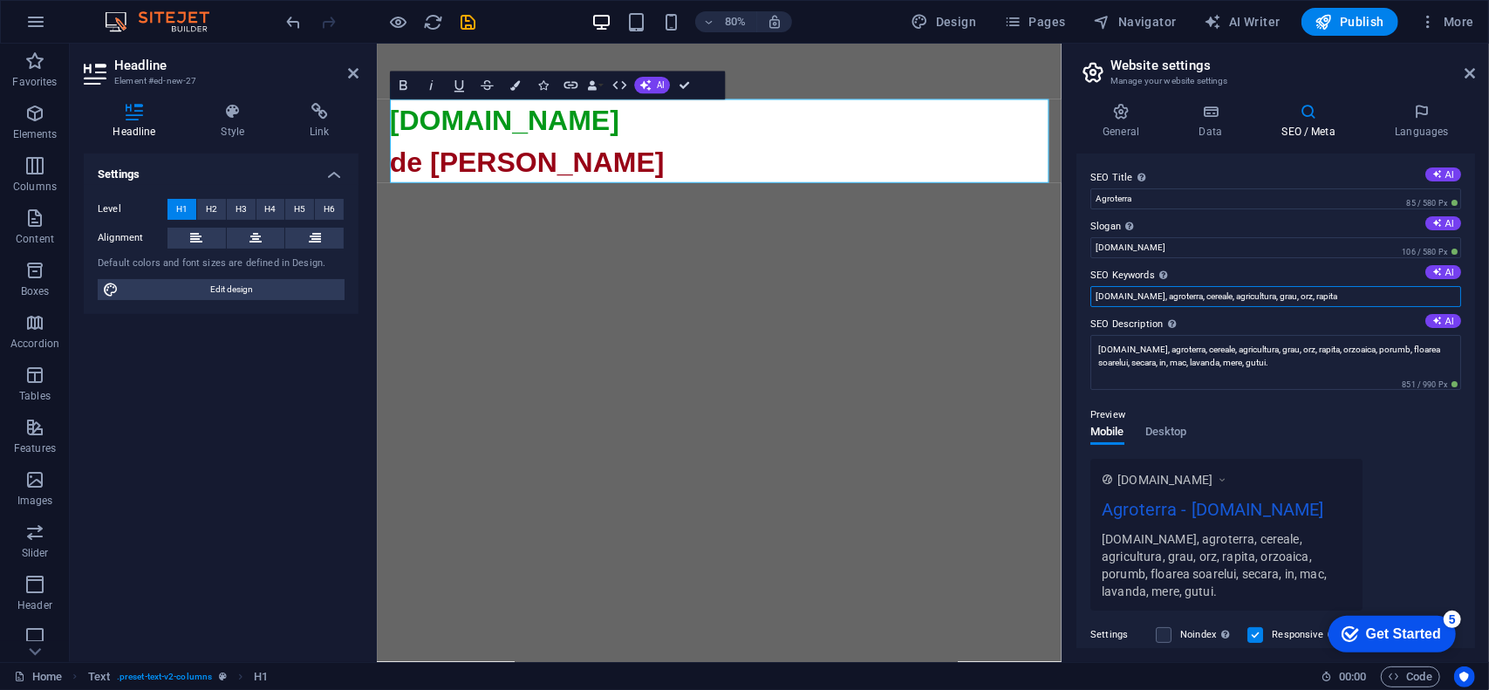
click at [1297, 300] on input "[DOMAIN_NAME], agroterra, cereale, agricultura, grau, orz, rapita" at bounding box center [1276, 296] width 371 height 21
paste input ", orzoaica, porumb, floarea soarelui, secara, in, mac, lavanda, mere, gutui."
type input "[DOMAIN_NAME], agroterra, cereale, agricultura, grau, orz, rapita, orzoaica, po…"
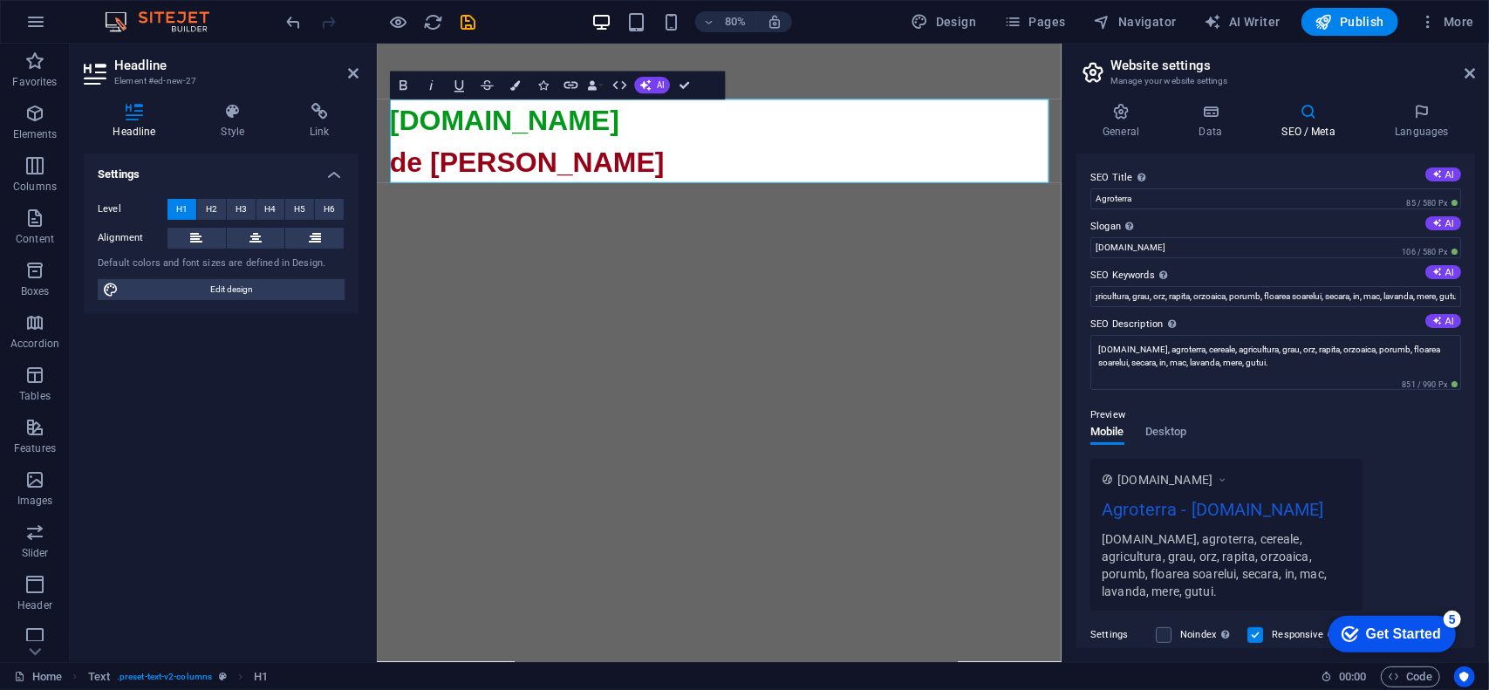
scroll to position [0, 0]
click at [1279, 324] on label "SEO Description Describe the contents of your website - this is crucial for sea…" at bounding box center [1276, 324] width 371 height 21
click at [1279, 335] on textarea "[DOMAIN_NAME], agroterra, cereale, agricultura, grau, orz, rapita, orzoaica, po…" at bounding box center [1276, 362] width 371 height 55
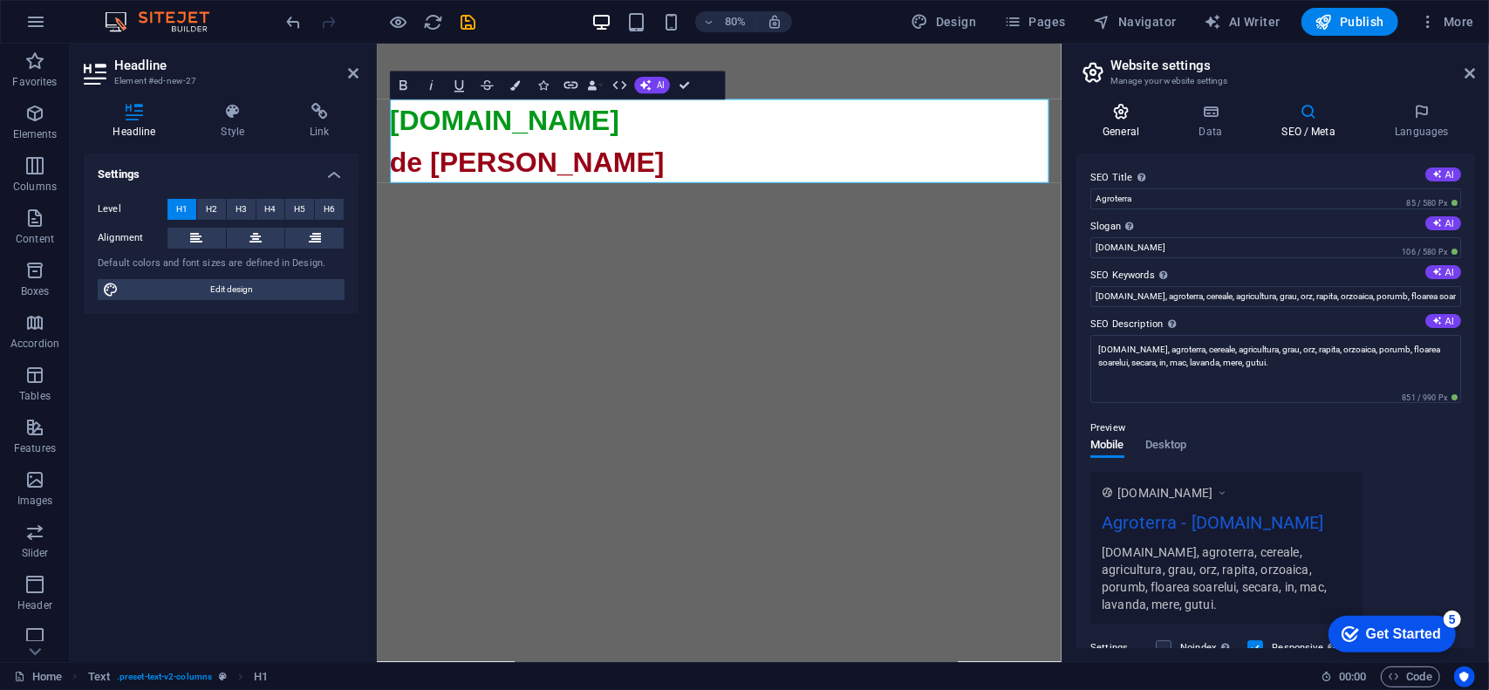
click at [1118, 119] on icon at bounding box center [1121, 111] width 89 height 17
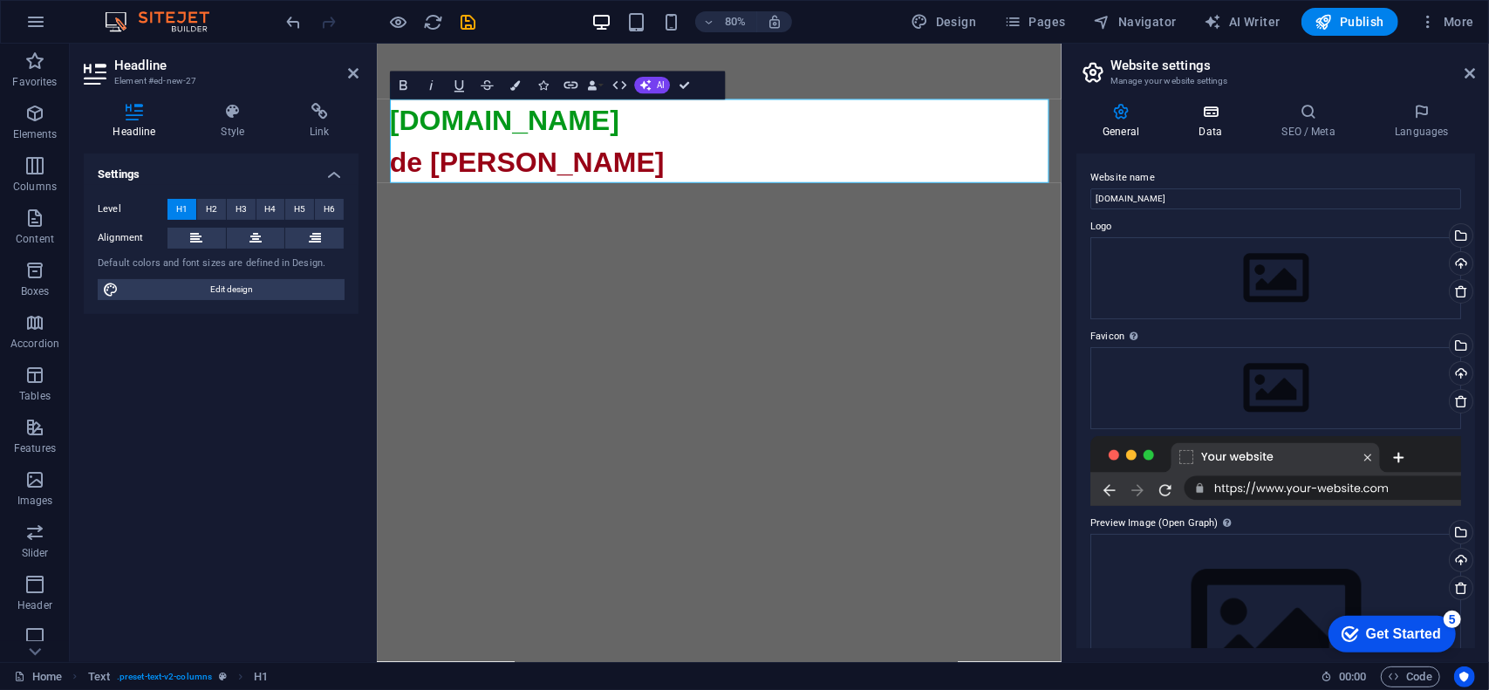
click at [1218, 121] on h4 "Data" at bounding box center [1214, 121] width 83 height 37
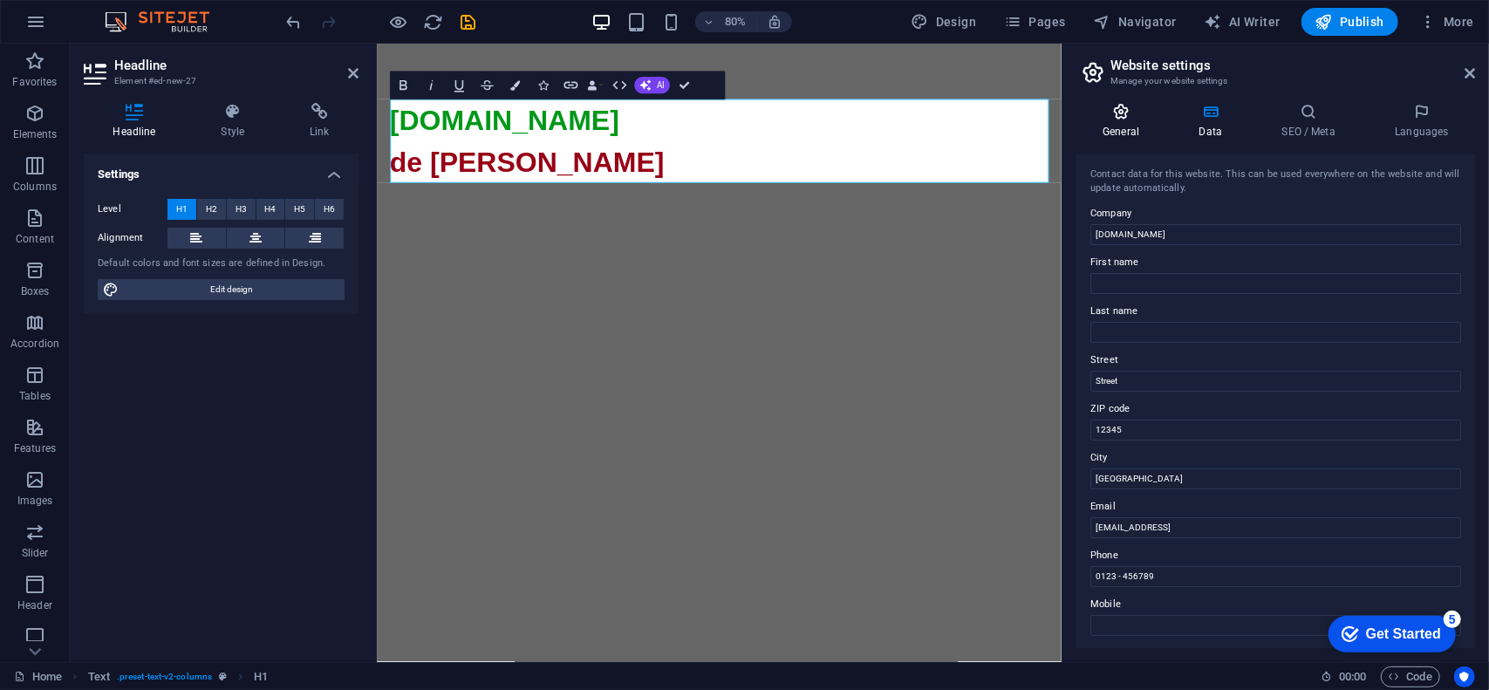
click at [1139, 114] on icon at bounding box center [1121, 111] width 89 height 17
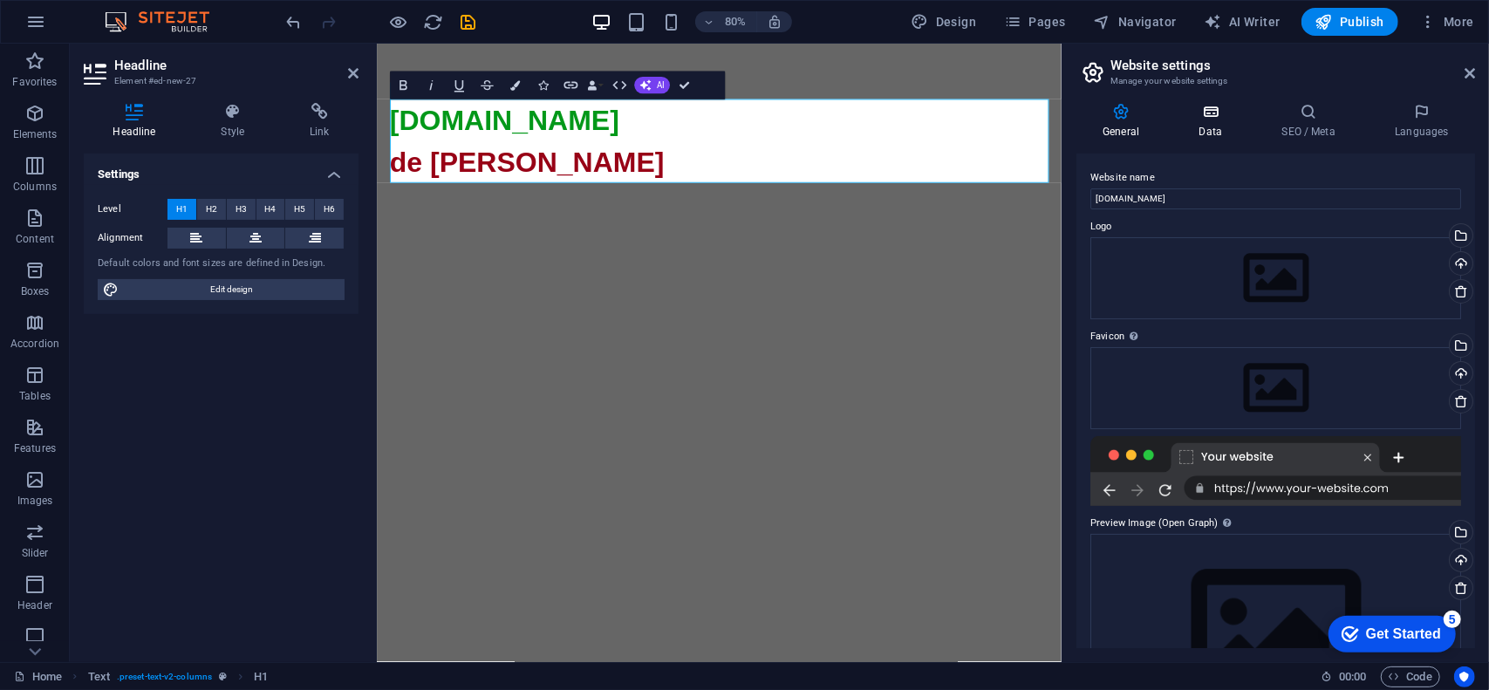
click at [1196, 116] on icon at bounding box center [1211, 111] width 76 height 17
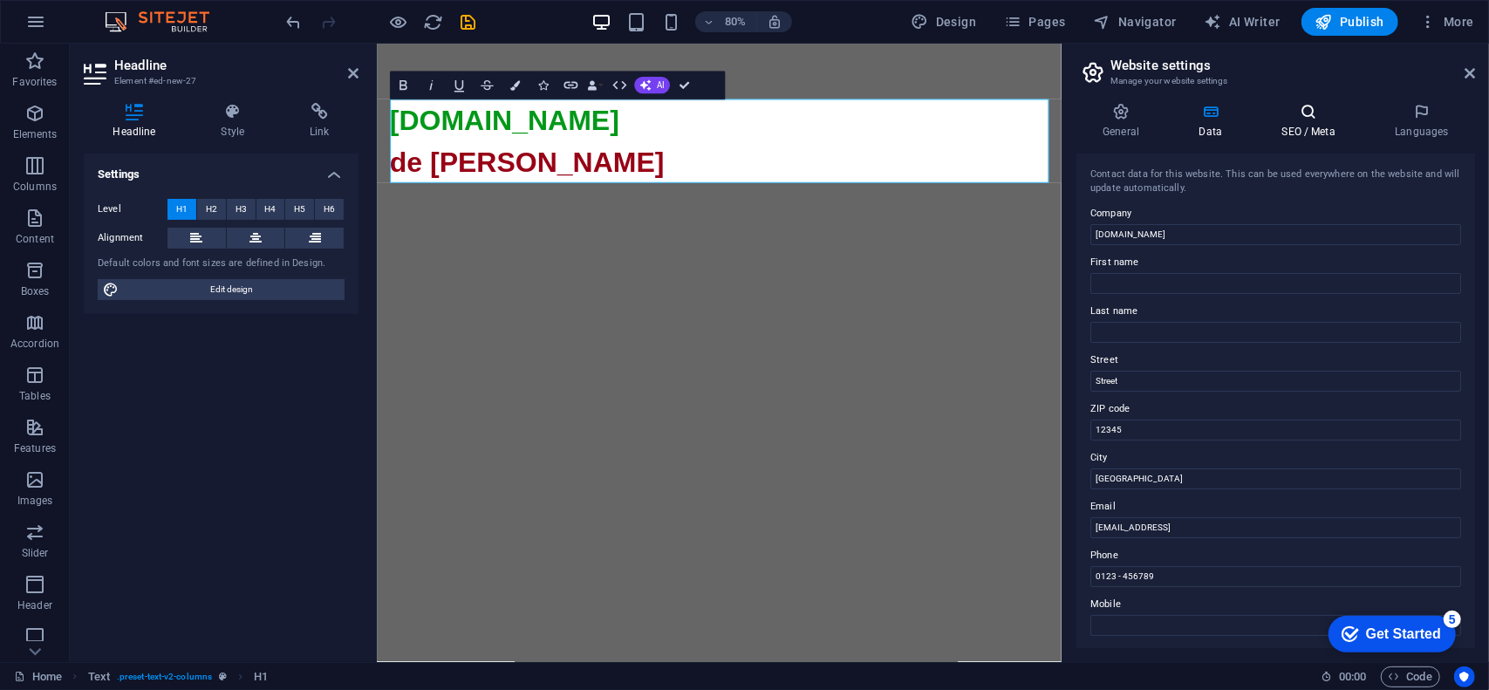
click at [1290, 106] on icon at bounding box center [1309, 111] width 106 height 17
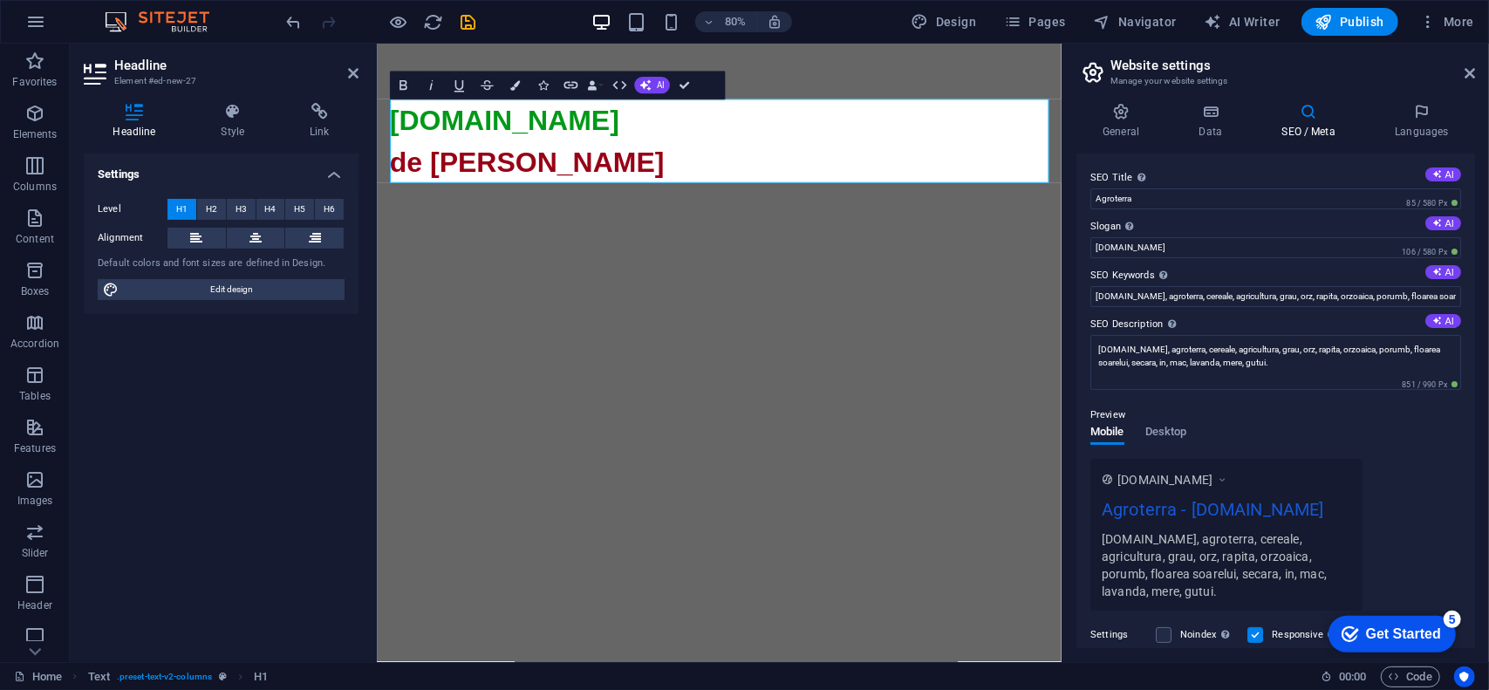
click at [1209, 158] on div "SEO Title The title of your website - make it something that stands out in sear…" at bounding box center [1276, 401] width 399 height 495
click at [1354, 25] on span "Publish" at bounding box center [1350, 21] width 69 height 17
